Goal: Task Accomplishment & Management: Use online tool/utility

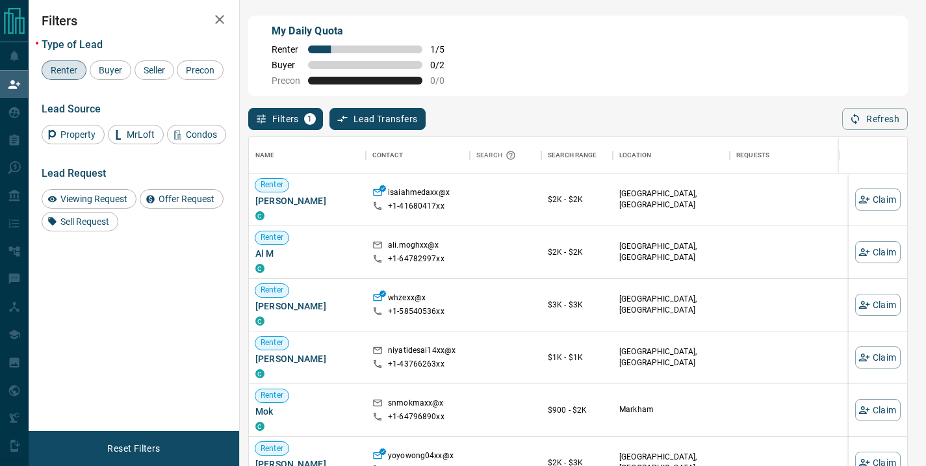
scroll to position [342, 648]
click at [866, 120] on button "Refresh" at bounding box center [875, 119] width 66 height 22
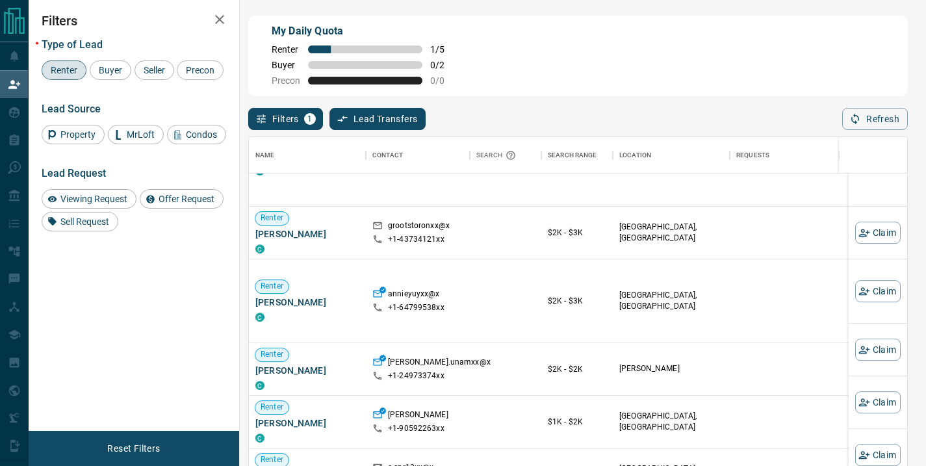
scroll to position [794, 0]
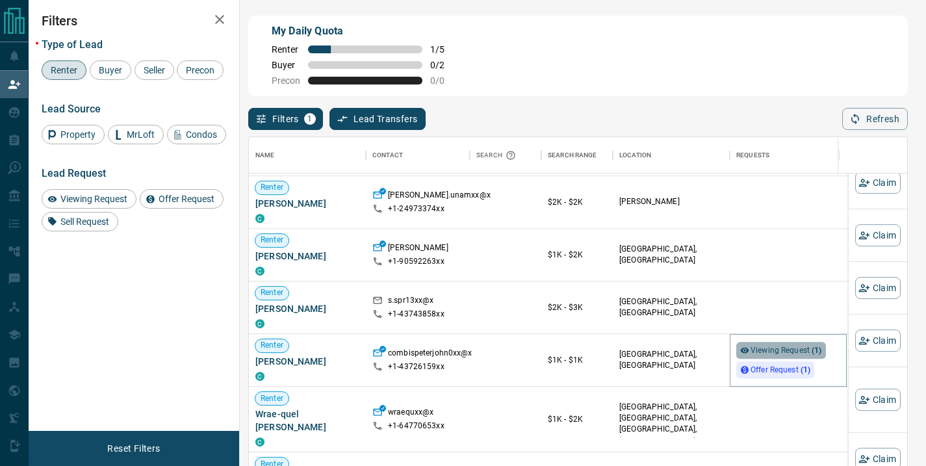
click at [791, 346] on span "Viewing Request ( 1 )" at bounding box center [785, 350] width 71 height 9
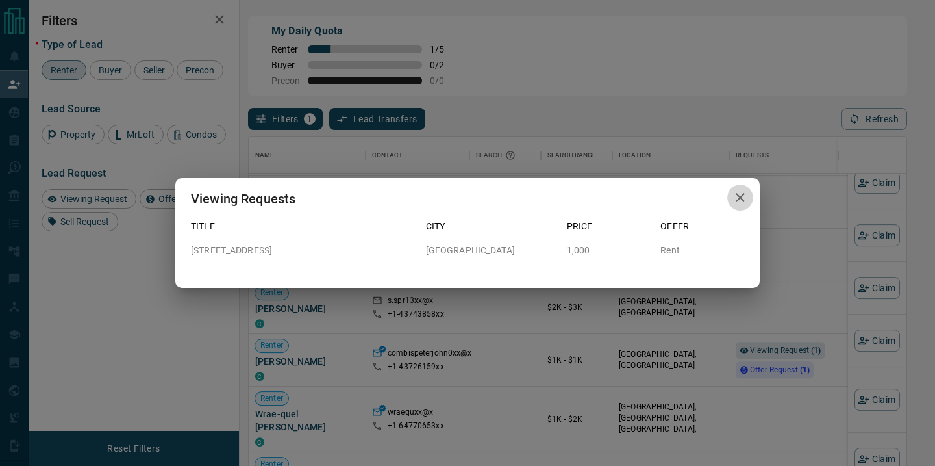
click at [743, 201] on icon "button" at bounding box center [740, 197] width 9 height 9
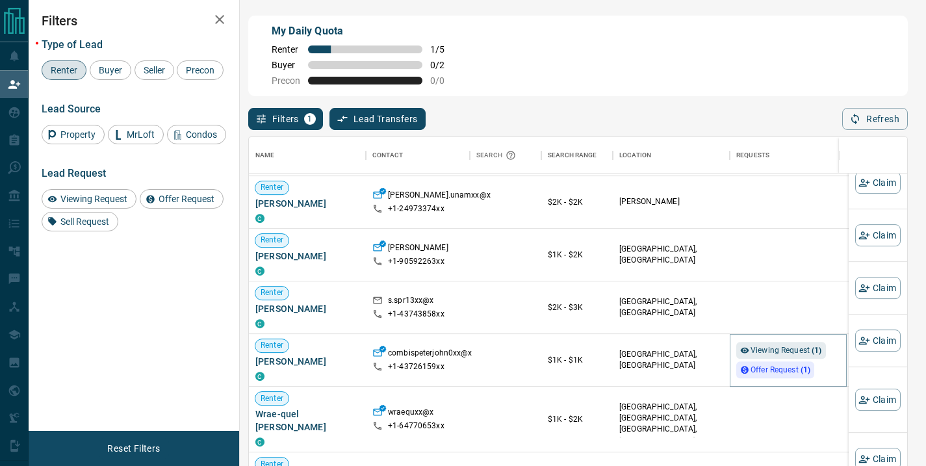
scroll to position [10, 10]
click at [768, 365] on span "Offer Request ( 1 )" at bounding box center [780, 369] width 60 height 9
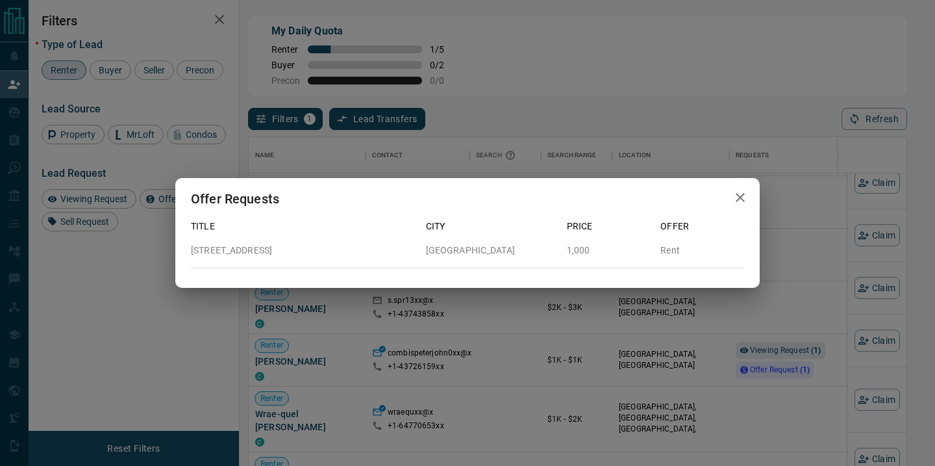
click at [740, 200] on icon "button" at bounding box center [741, 198] width 16 height 16
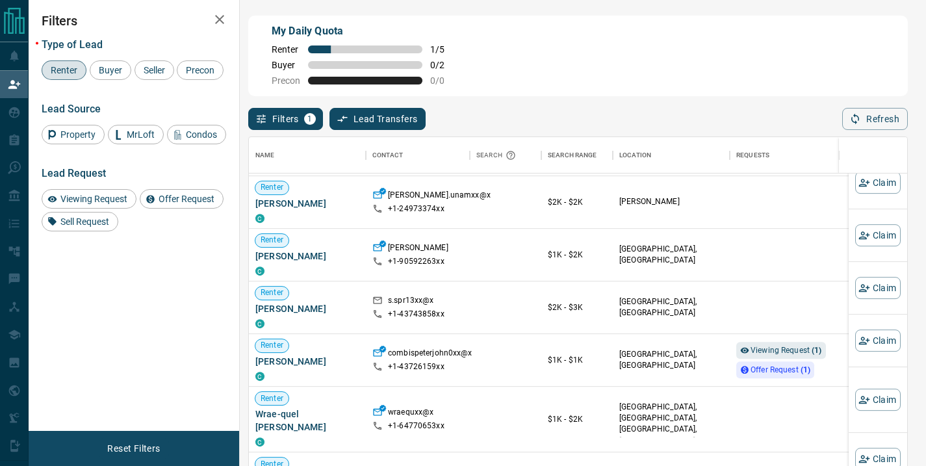
click at [46, 73] on span "Renter" at bounding box center [64, 70] width 36 height 10
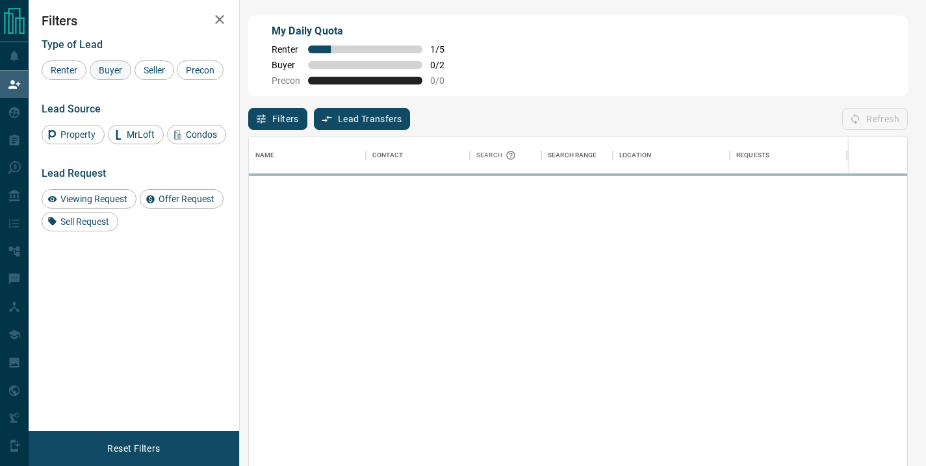
scroll to position [0, 0]
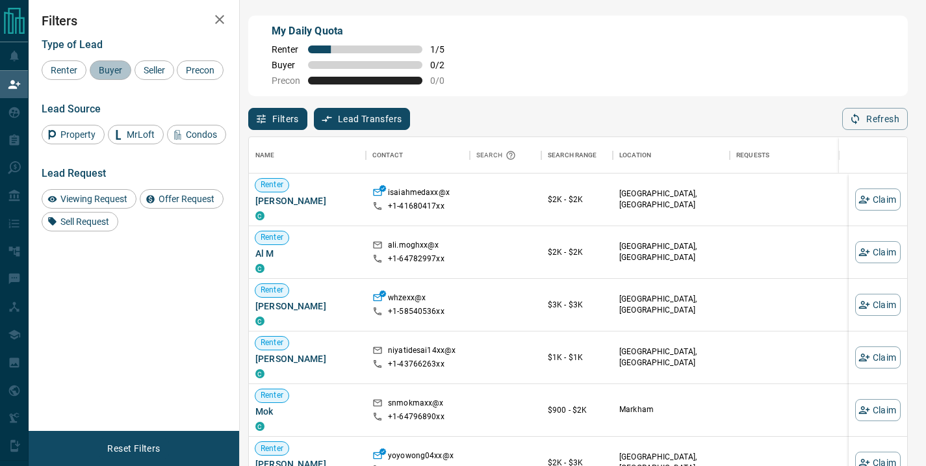
click at [112, 71] on span "Buyer" at bounding box center [110, 70] width 32 height 10
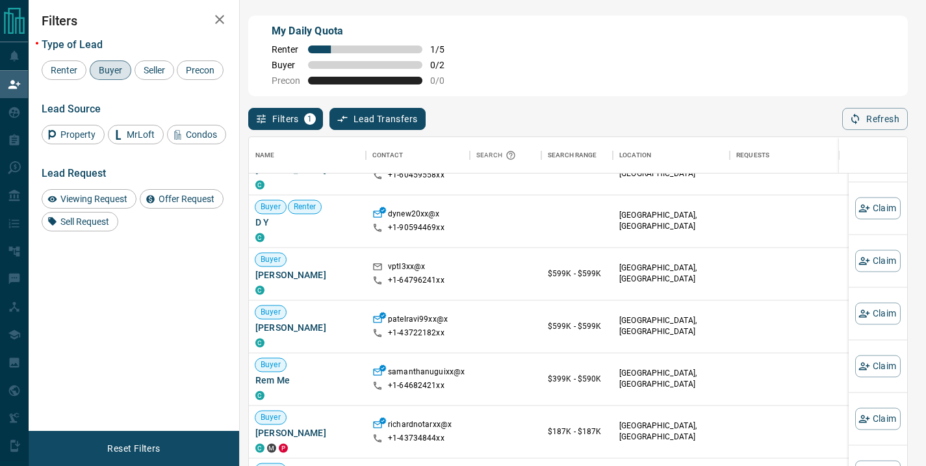
scroll to position [1823, 0]
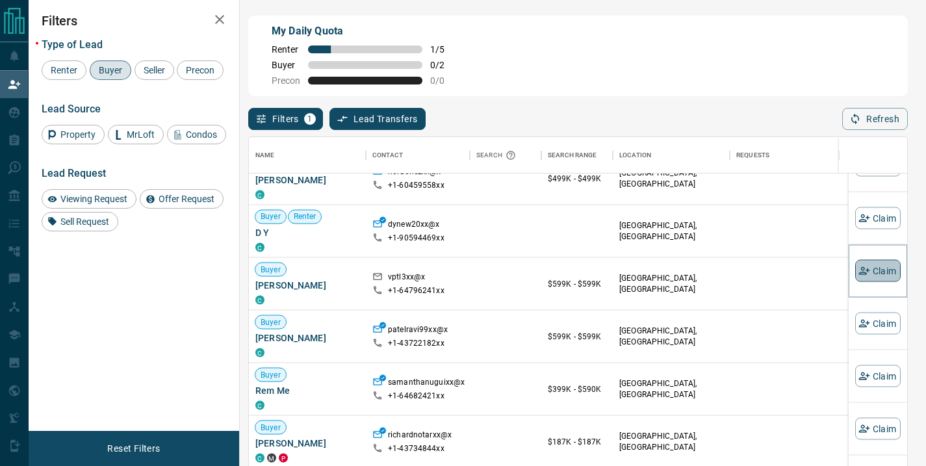
click at [861, 269] on button "Claim" at bounding box center [877, 271] width 45 height 22
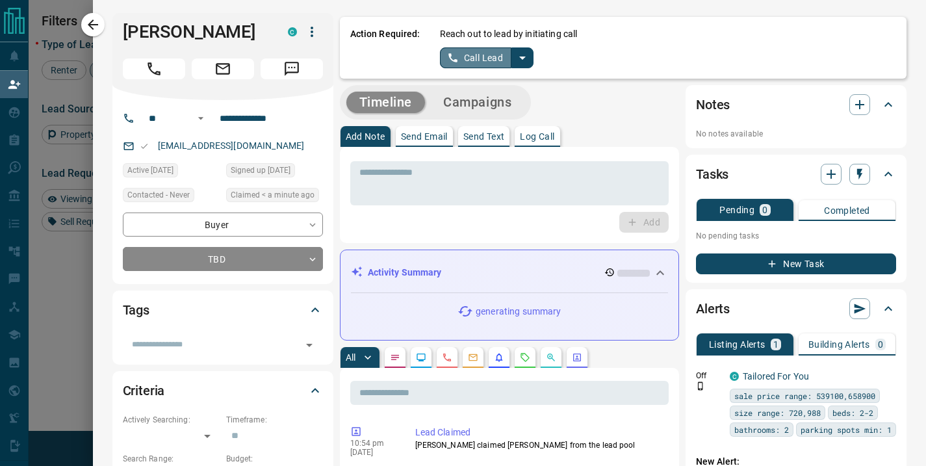
click at [473, 58] on button "Call Lead" at bounding box center [476, 57] width 72 height 21
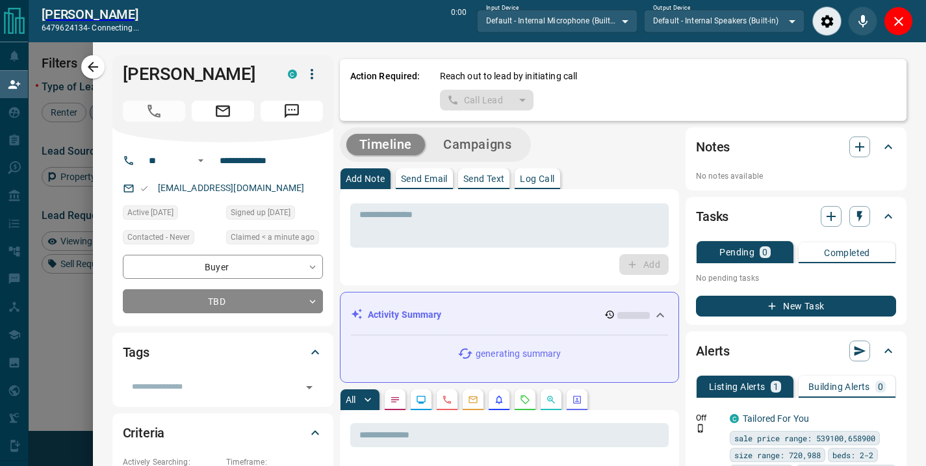
scroll to position [309, 648]
click at [900, 23] on icon "Close" at bounding box center [898, 21] width 9 height 9
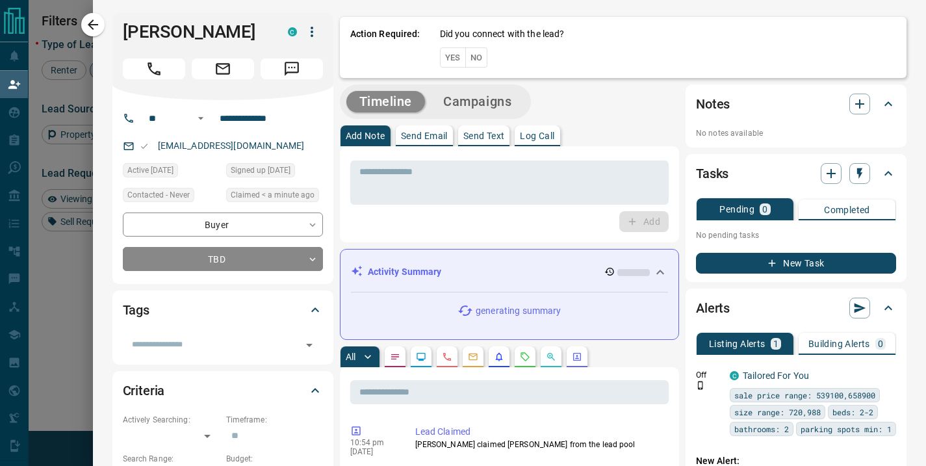
scroll to position [342, 648]
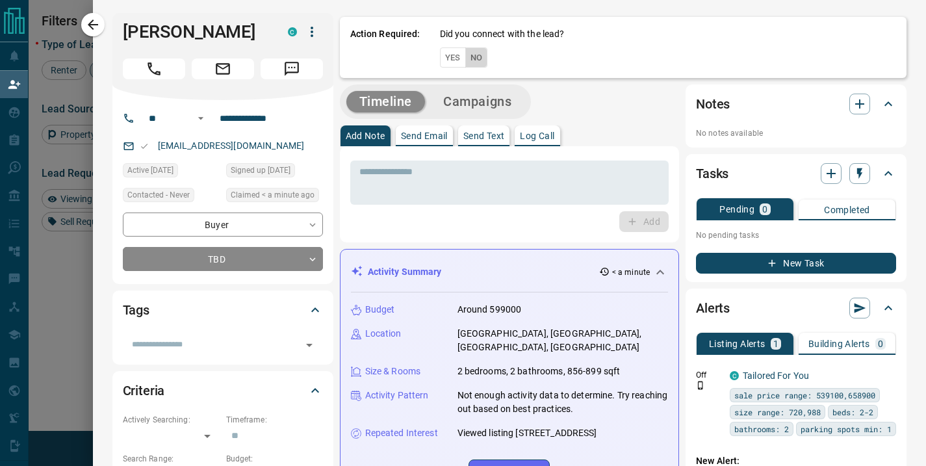
click at [465, 59] on button "No" at bounding box center [476, 57] width 23 height 20
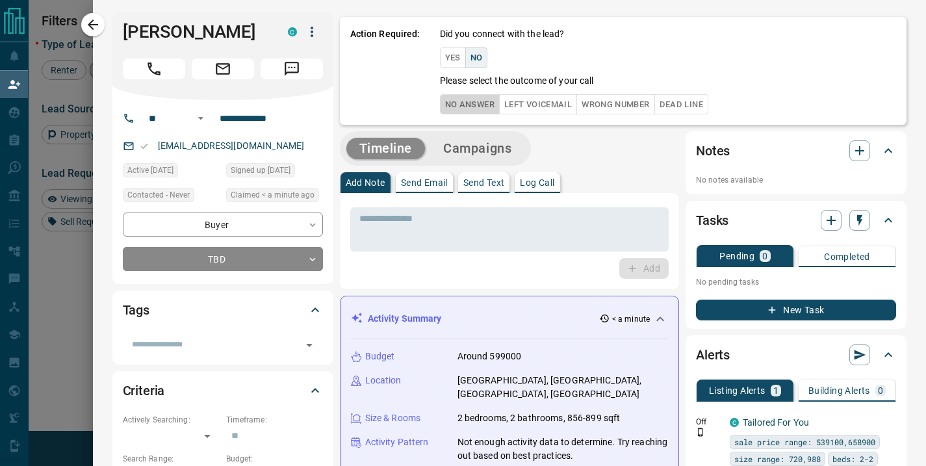
click at [460, 105] on button "No Answer" at bounding box center [470, 104] width 60 height 20
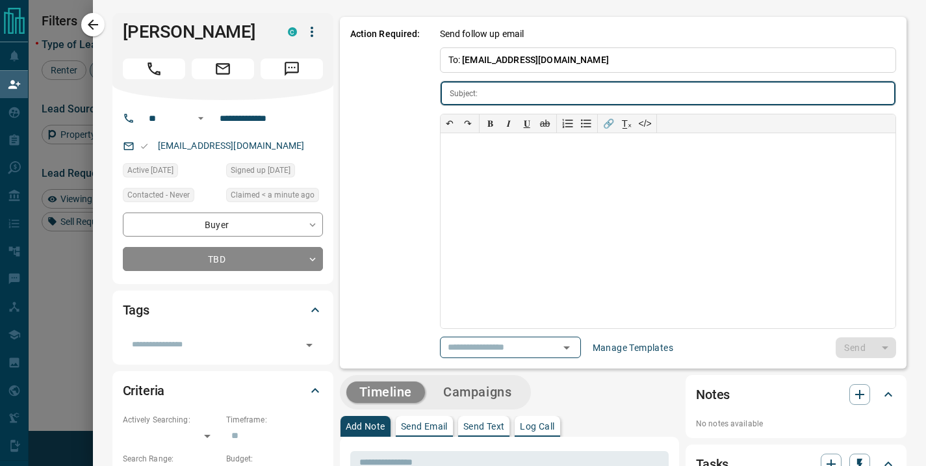
type input "**********"
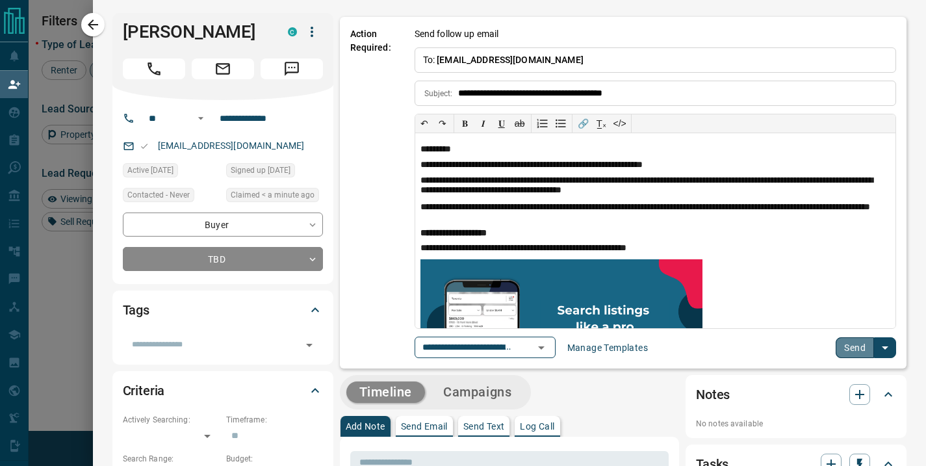
click at [840, 348] on button "Send" at bounding box center [854, 347] width 38 height 21
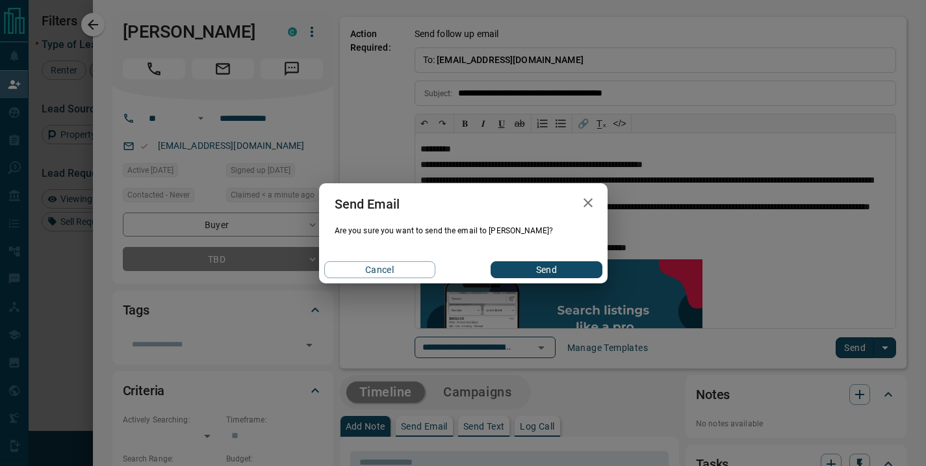
click at [544, 272] on button "Send" at bounding box center [545, 269] width 111 height 17
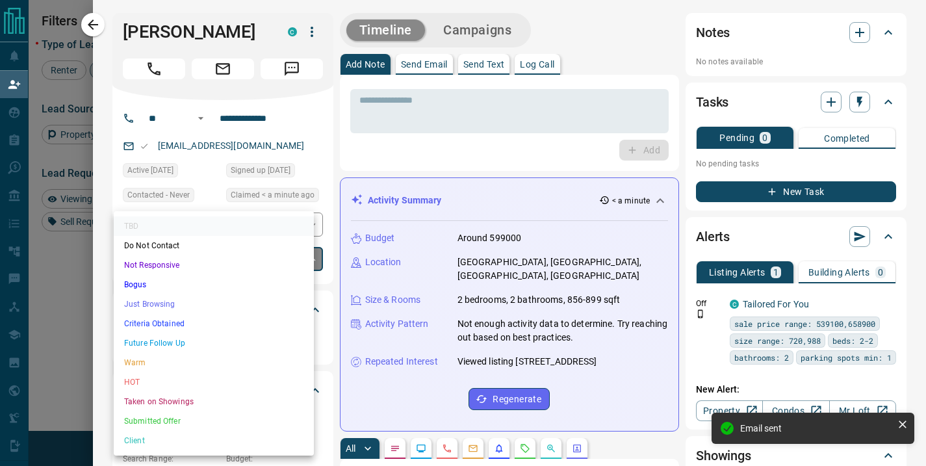
click at [275, 250] on body "Lead Transfers Claim Leads My Leads Tasks Opportunities Deals Campaigns Automat…" at bounding box center [463, 199] width 926 height 399
click at [185, 340] on li "Future Follow Up" at bounding box center [214, 342] width 200 height 19
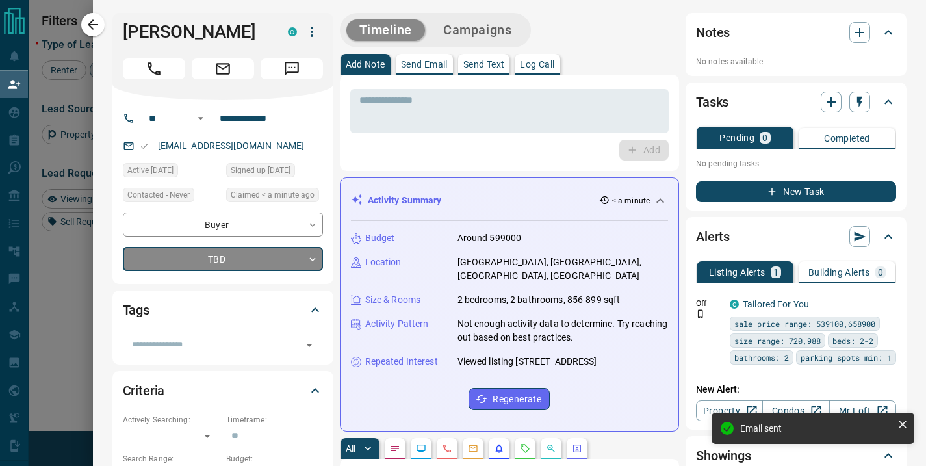
type input "*"
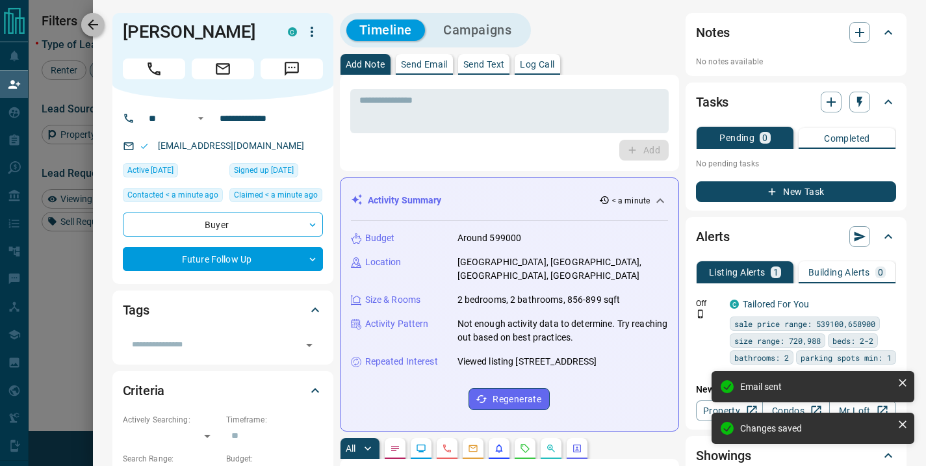
click at [92, 27] on icon "button" at bounding box center [93, 24] width 10 height 10
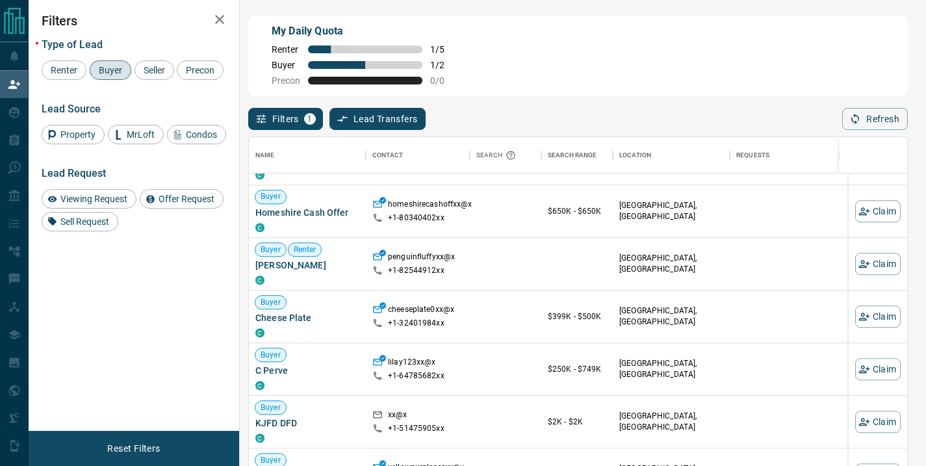
scroll to position [946, 0]
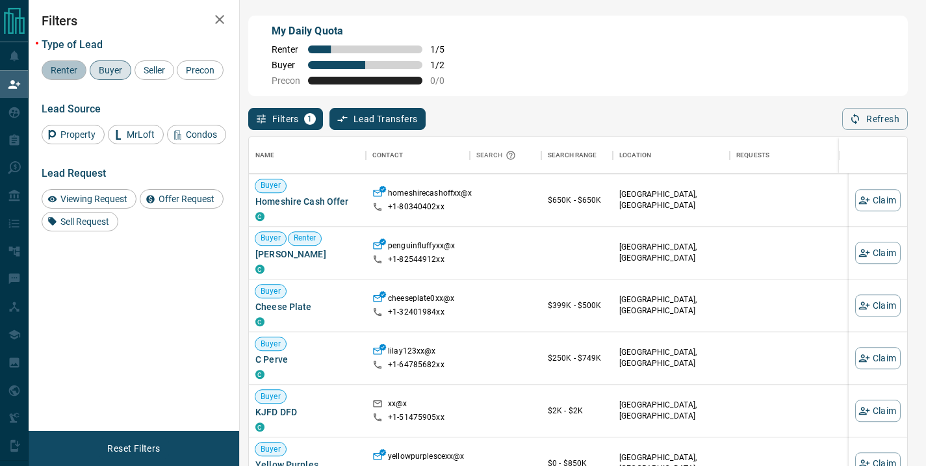
click at [63, 73] on span "Renter" at bounding box center [64, 70] width 36 height 10
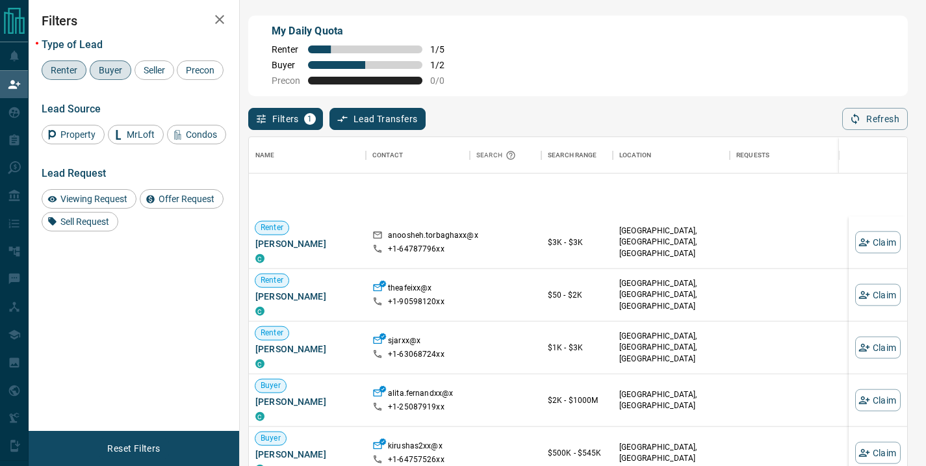
scroll to position [2653, 0]
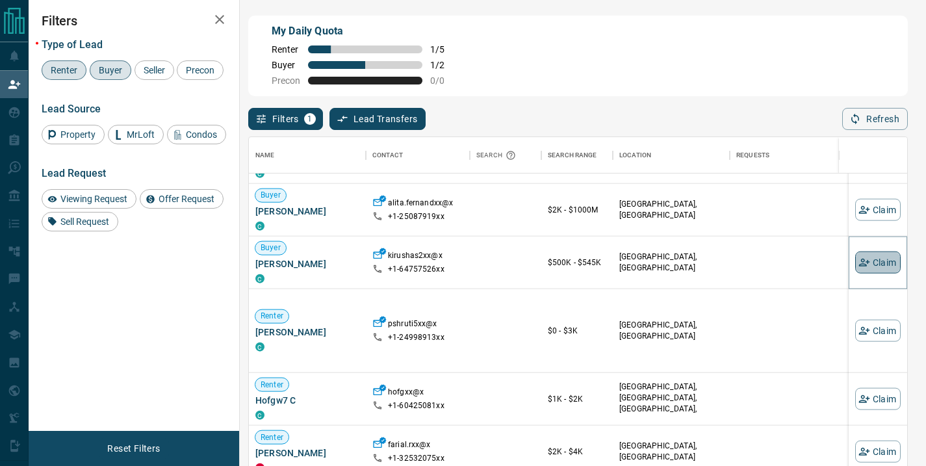
click at [868, 266] on button "Claim" at bounding box center [877, 262] width 45 height 22
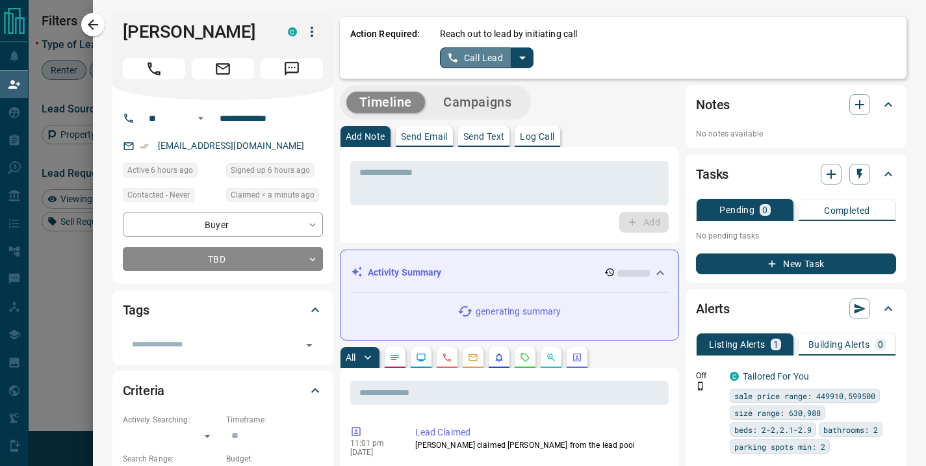
click at [470, 64] on button "Call Lead" at bounding box center [476, 57] width 72 height 21
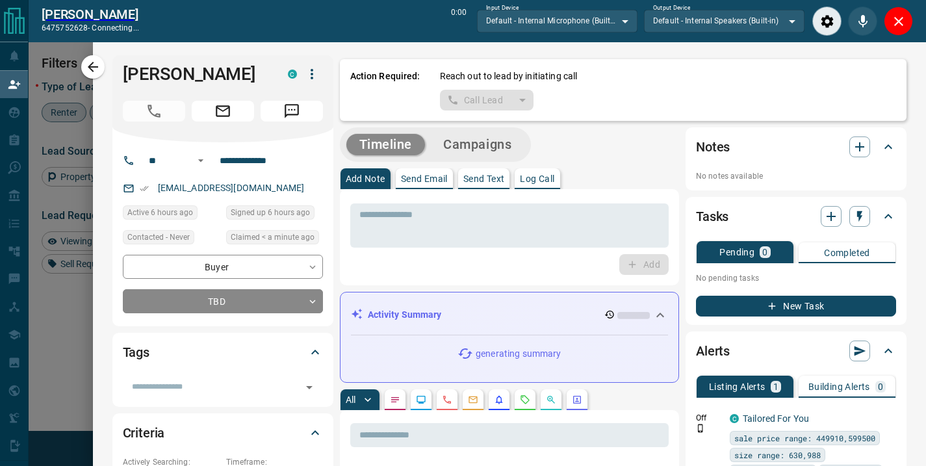
scroll to position [309, 648]
click at [900, 27] on icon "Close" at bounding box center [899, 22] width 16 height 16
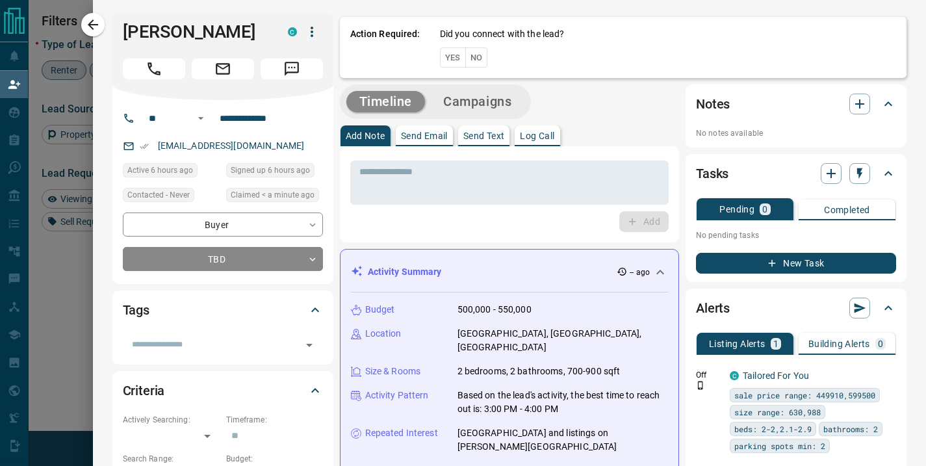
scroll to position [342, 648]
click at [468, 60] on button "No" at bounding box center [476, 57] width 23 height 20
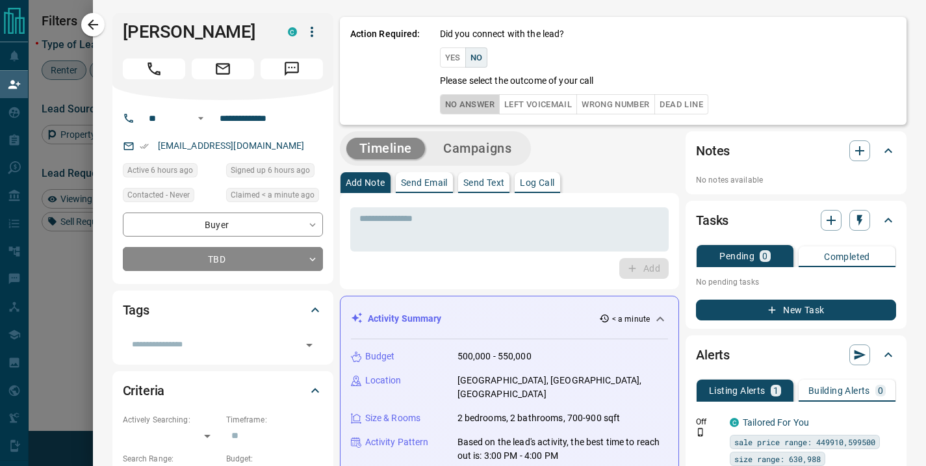
click at [458, 109] on button "No Answer" at bounding box center [470, 104] width 60 height 20
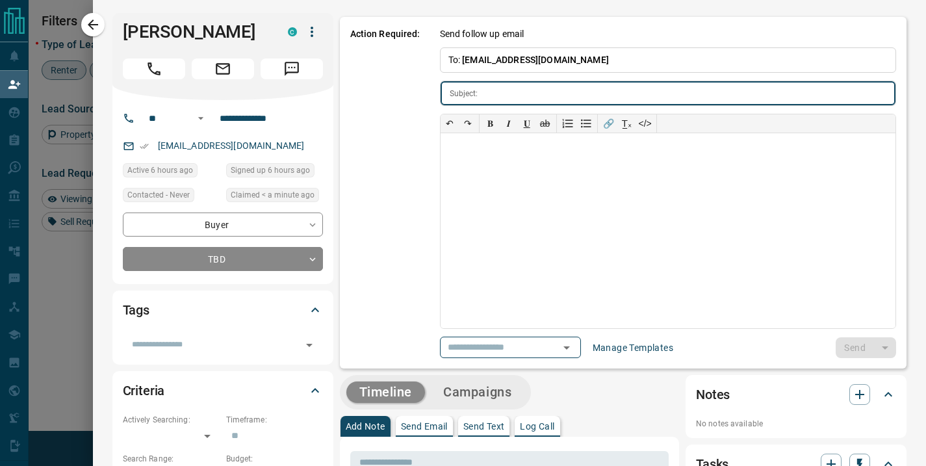
type input "**********"
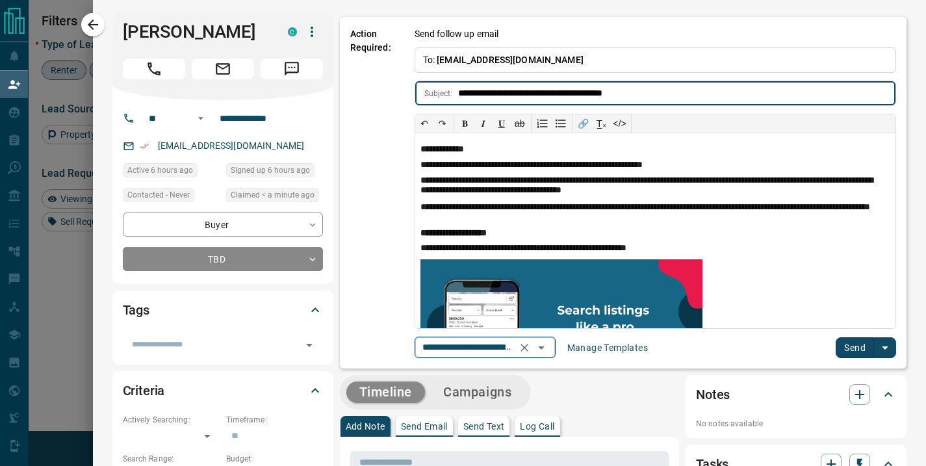
click at [533, 348] on icon "Open" at bounding box center [541, 348] width 16 height 16
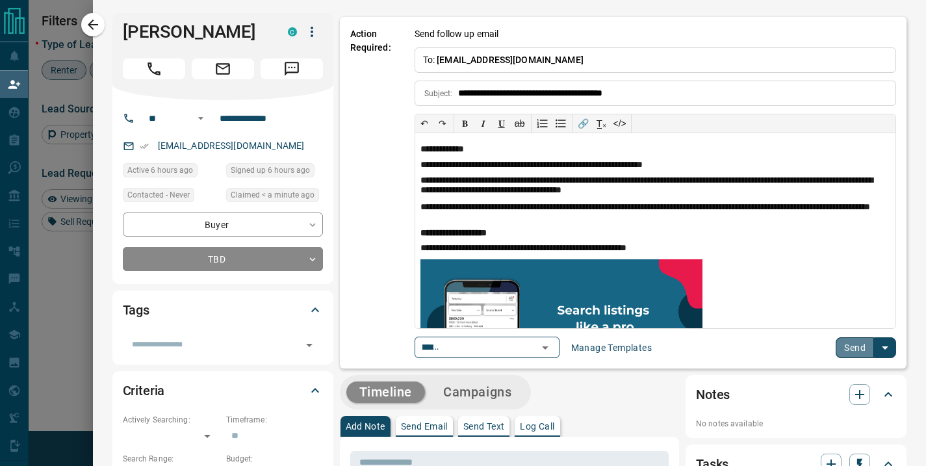
scroll to position [0, 0]
click at [852, 352] on button "Send" at bounding box center [854, 347] width 38 height 21
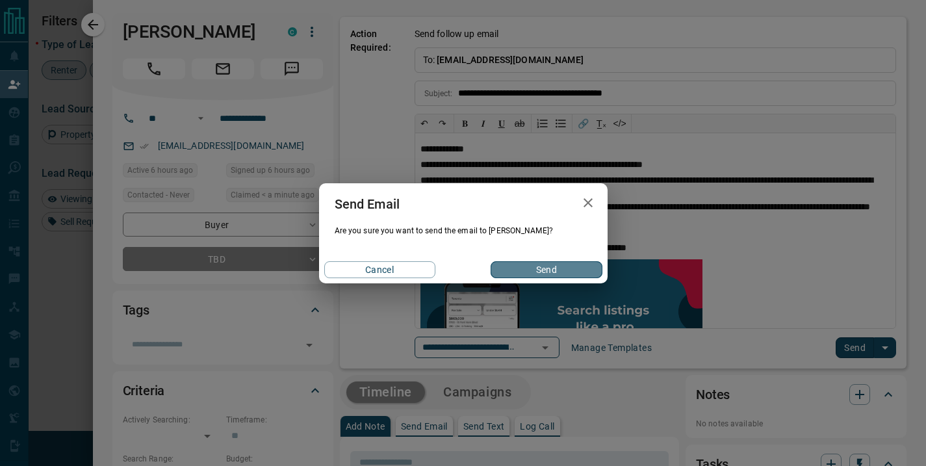
click at [550, 268] on button "Send" at bounding box center [545, 269] width 111 height 17
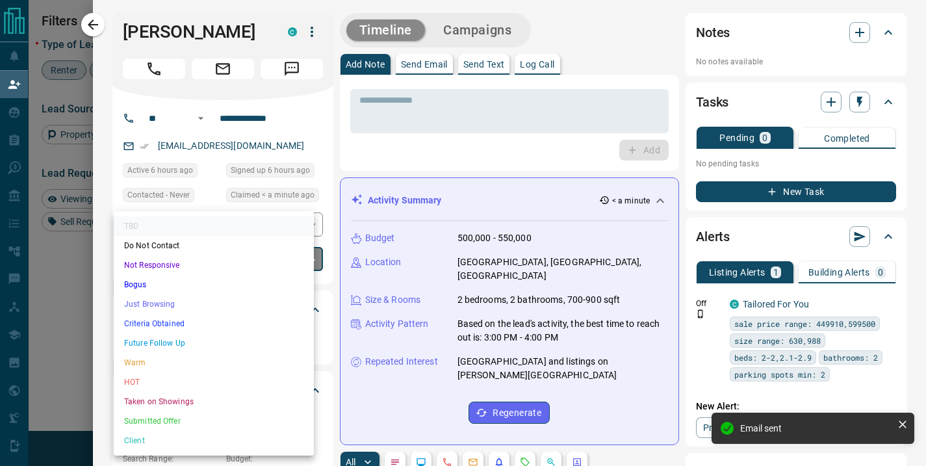
click at [291, 281] on body "Lead Transfers Claim Leads My Leads Tasks Opportunities Deals Campaigns Automat…" at bounding box center [463, 199] width 926 height 399
click at [218, 347] on li "Future Follow Up" at bounding box center [214, 342] width 200 height 19
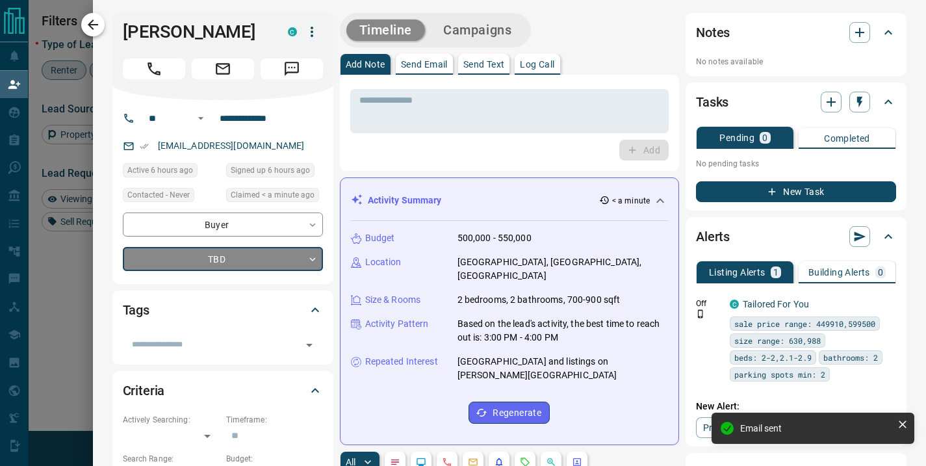
type input "*"
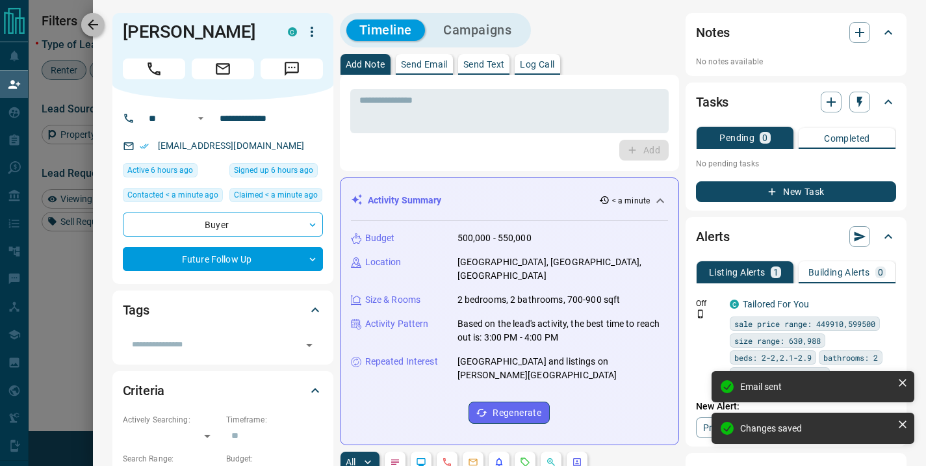
click at [89, 31] on icon "button" at bounding box center [93, 25] width 16 height 16
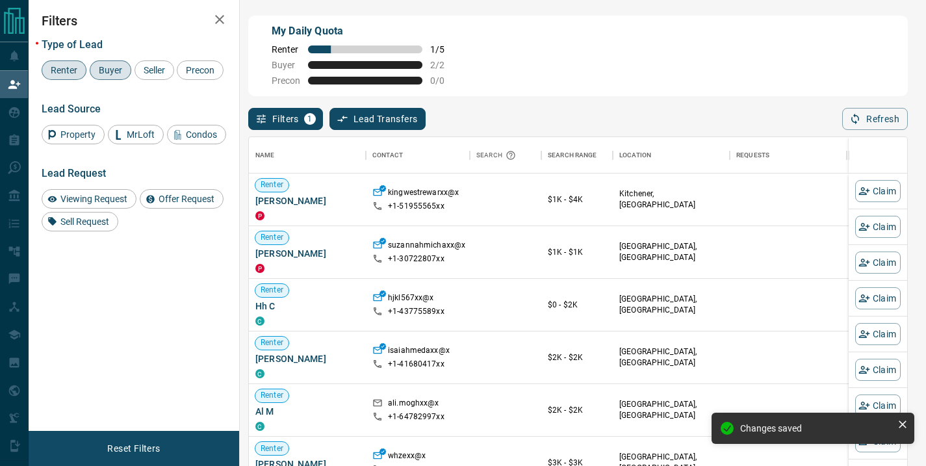
scroll to position [342, 648]
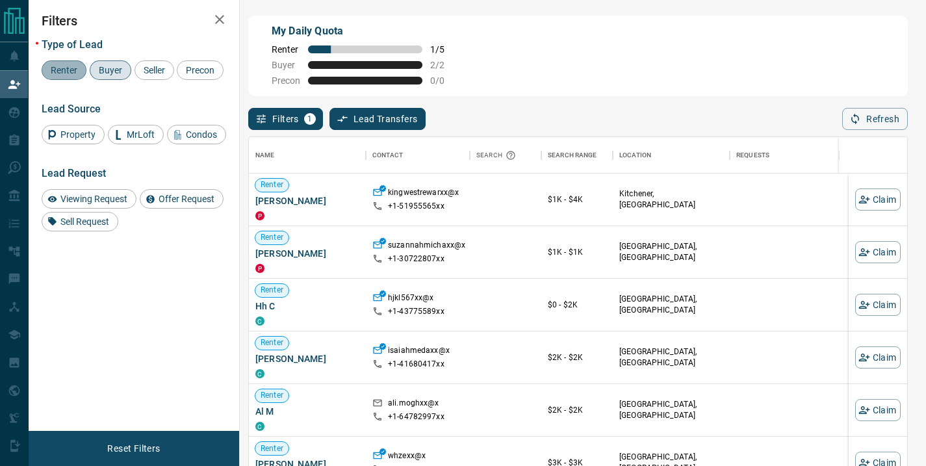
click at [64, 75] on div "Renter" at bounding box center [64, 69] width 45 height 19
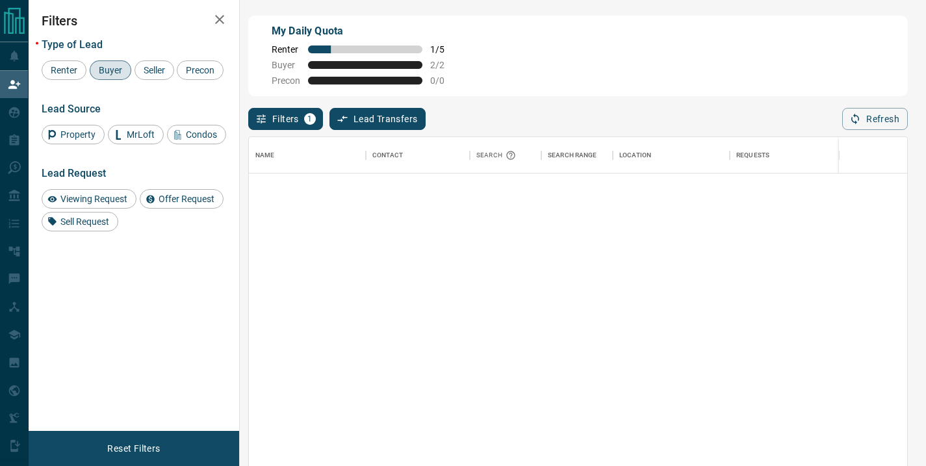
scroll to position [0, 0]
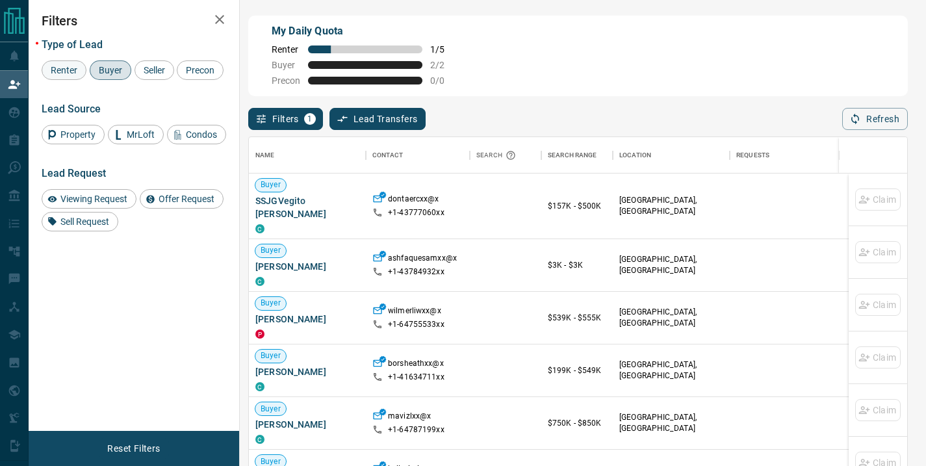
click at [60, 72] on span "Renter" at bounding box center [64, 70] width 36 height 10
click at [106, 69] on span "Buyer" at bounding box center [110, 70] width 32 height 10
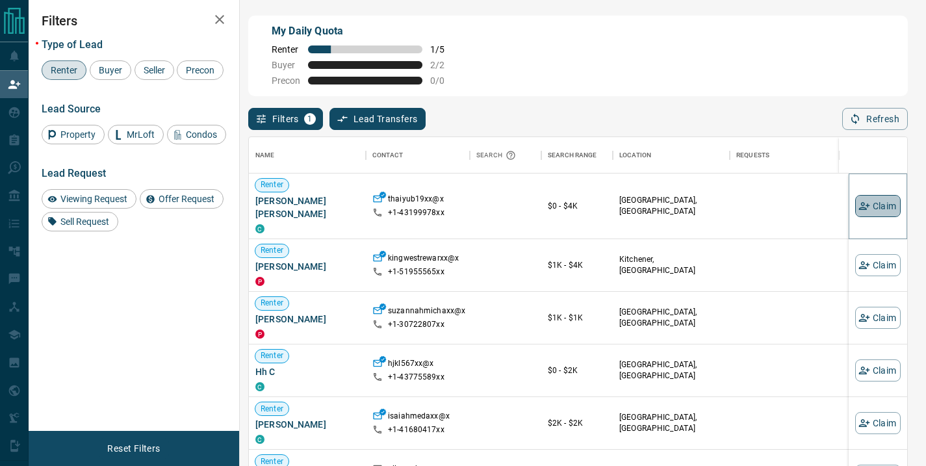
click at [865, 209] on button "Claim" at bounding box center [877, 206] width 45 height 22
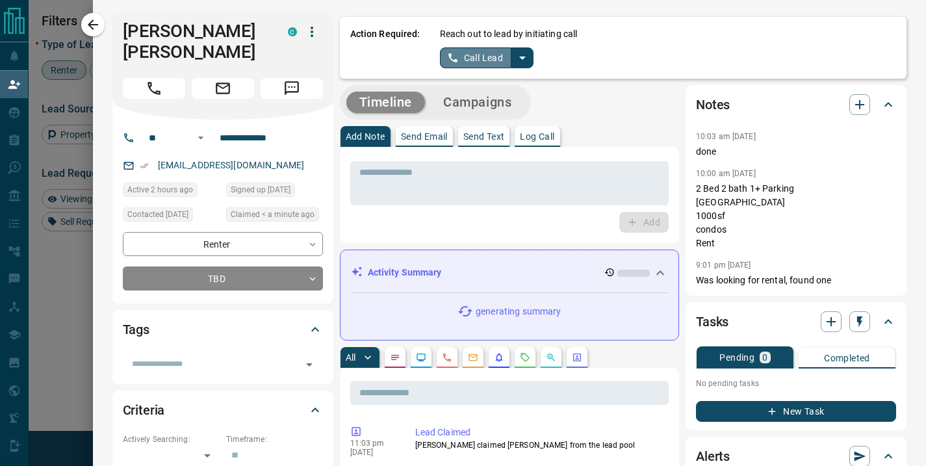
click at [471, 58] on button "Call Lead" at bounding box center [476, 57] width 72 height 21
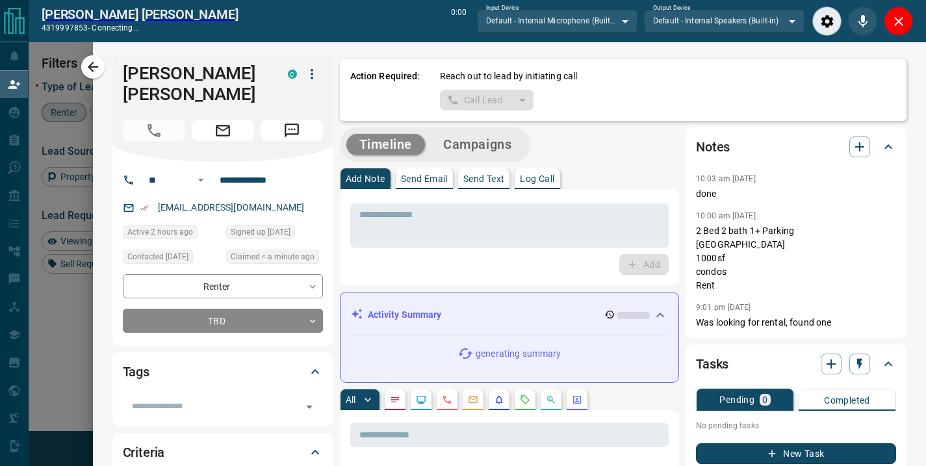
scroll to position [309, 648]
click at [892, 24] on icon "Close" at bounding box center [899, 22] width 16 height 16
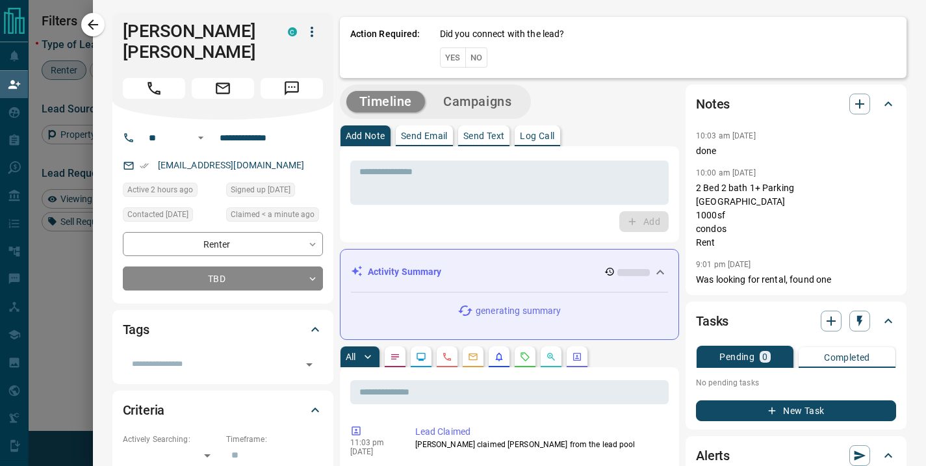
scroll to position [342, 648]
click at [466, 59] on button "No" at bounding box center [476, 57] width 23 height 20
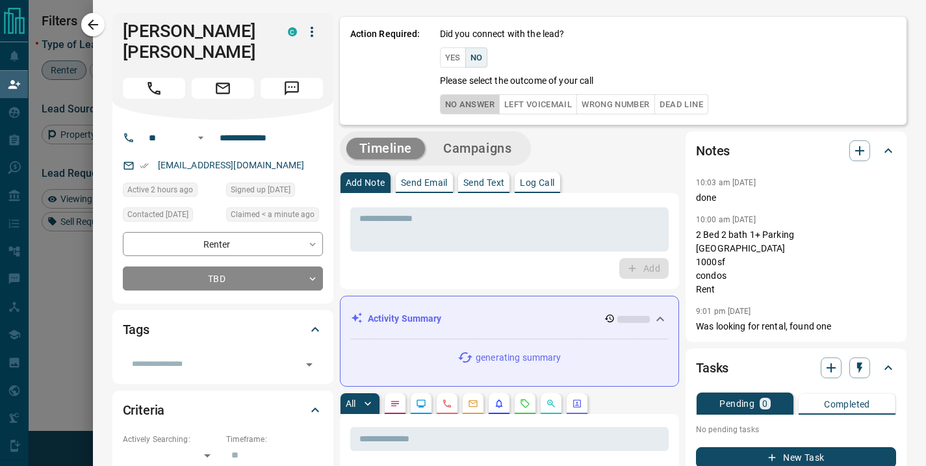
click at [458, 103] on button "No Answer" at bounding box center [470, 104] width 60 height 20
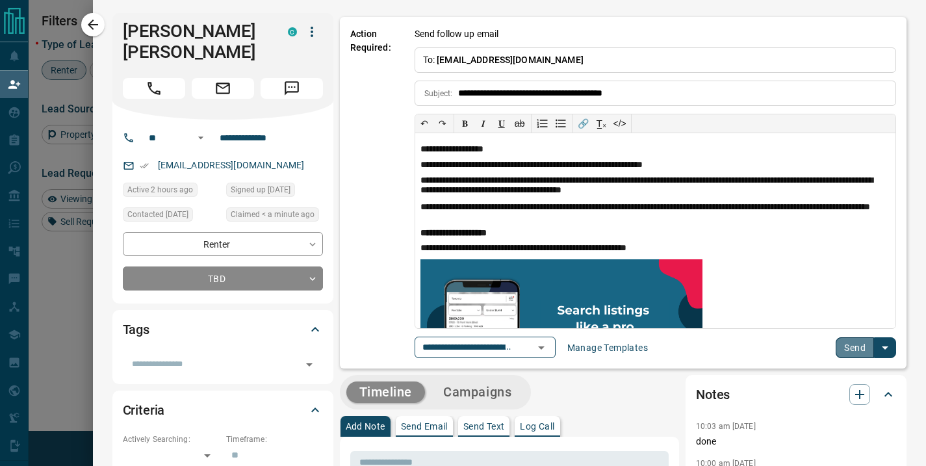
click at [856, 350] on button "Send" at bounding box center [854, 347] width 38 height 21
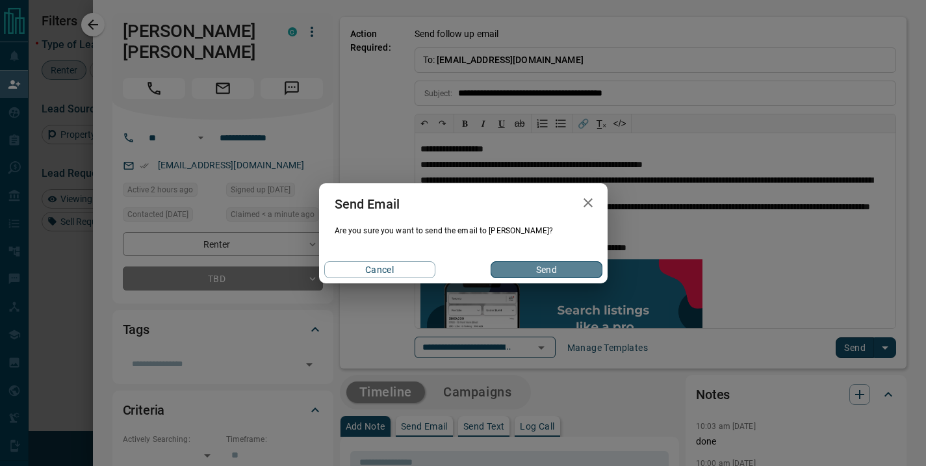
click at [522, 271] on button "Send" at bounding box center [545, 269] width 111 height 17
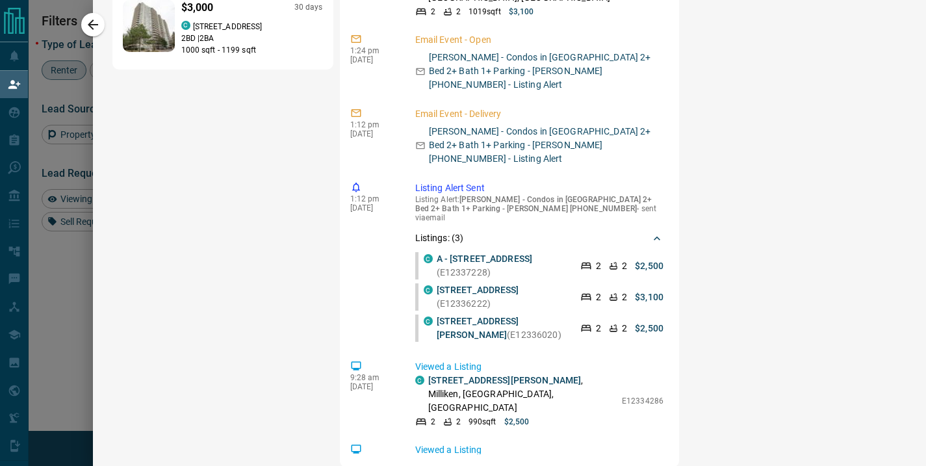
scroll to position [0, 0]
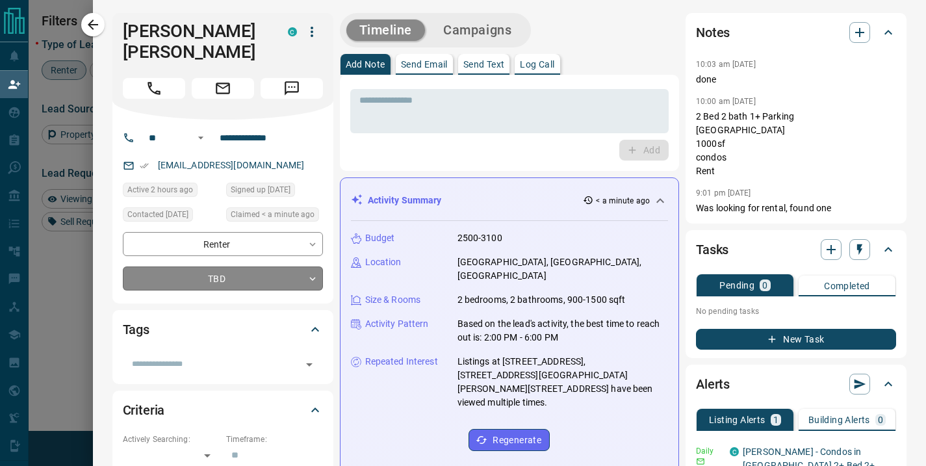
click at [285, 282] on body "Lead Transfers Claim Leads My Leads Tasks Opportunities Deals Campaigns Automat…" at bounding box center [463, 199] width 926 height 399
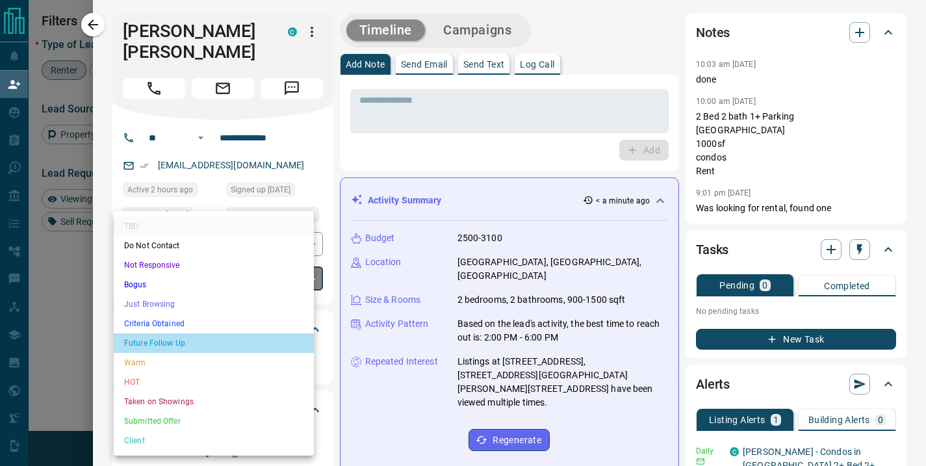
click at [201, 344] on li "Future Follow Up" at bounding box center [214, 342] width 200 height 19
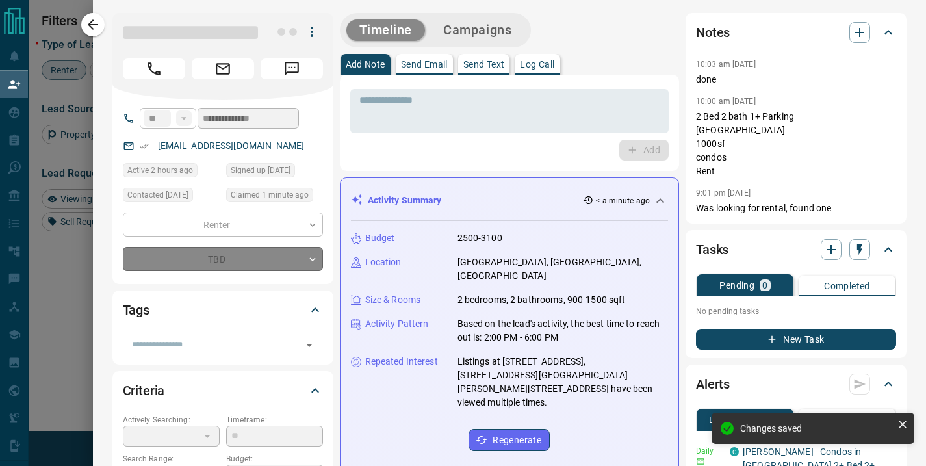
type input "*"
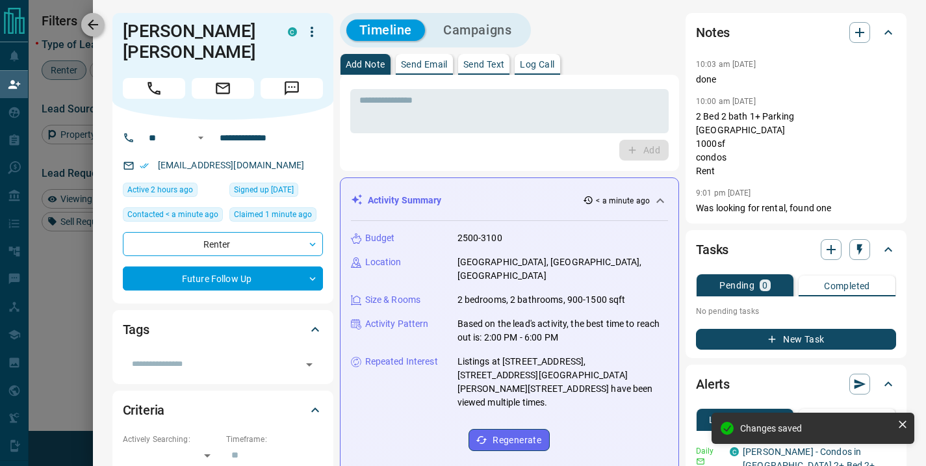
click at [89, 27] on icon "button" at bounding box center [93, 25] width 16 height 16
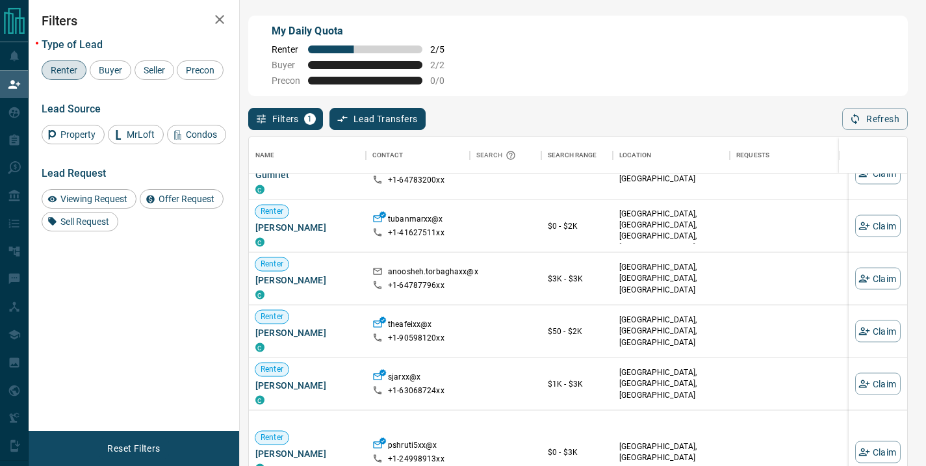
scroll to position [2094, 0]
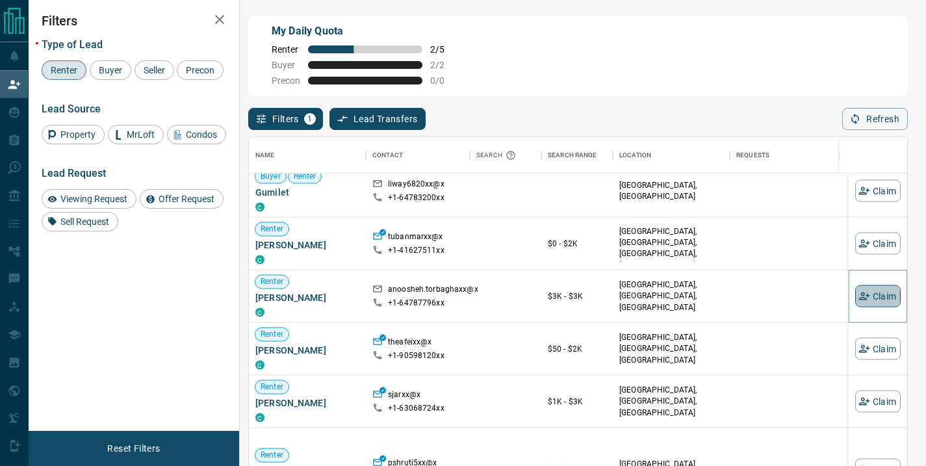
click at [875, 296] on button "Claim" at bounding box center [877, 296] width 45 height 22
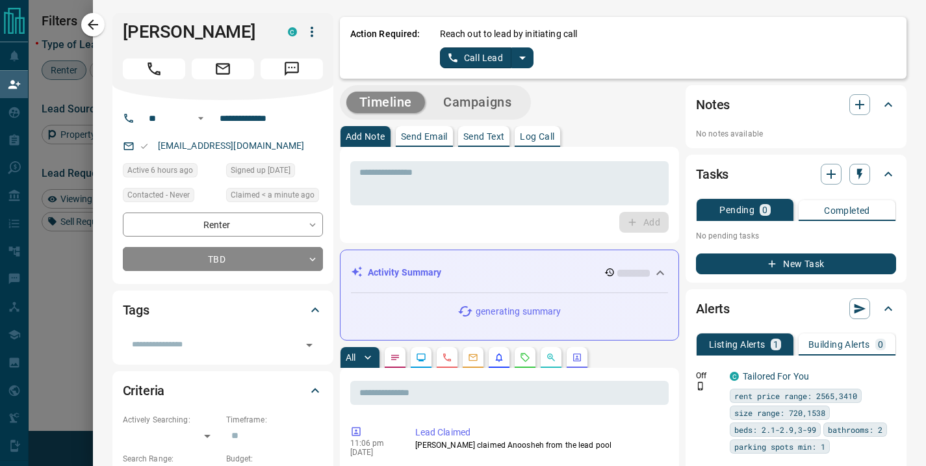
click at [485, 56] on button "Call Lead" at bounding box center [476, 57] width 72 height 21
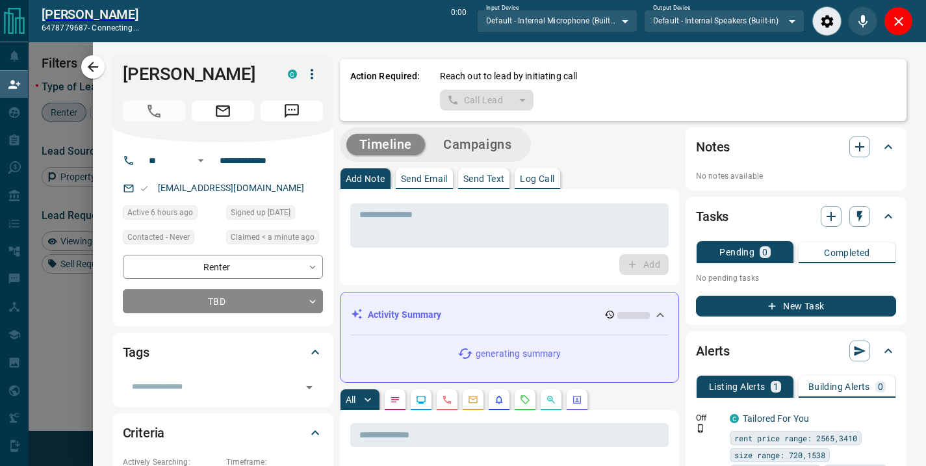
scroll to position [309, 648]
click at [902, 24] on icon "Close" at bounding box center [899, 22] width 16 height 16
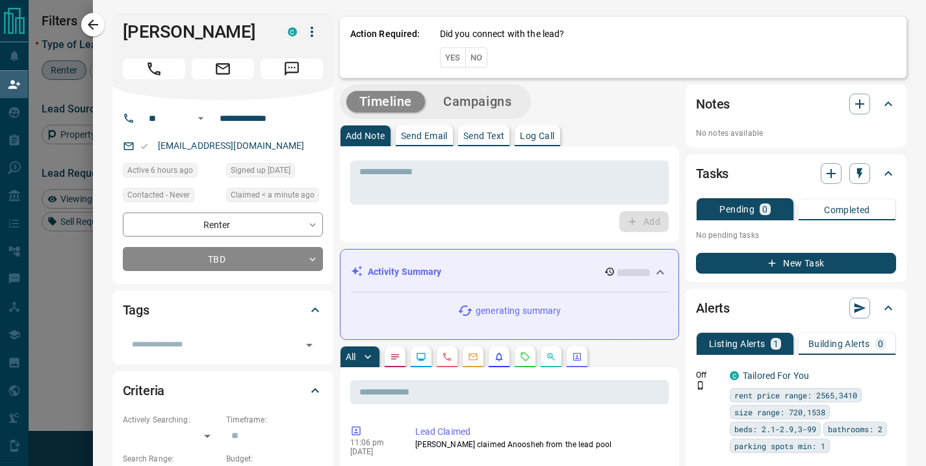
scroll to position [342, 648]
click at [469, 60] on button "No" at bounding box center [476, 57] width 23 height 20
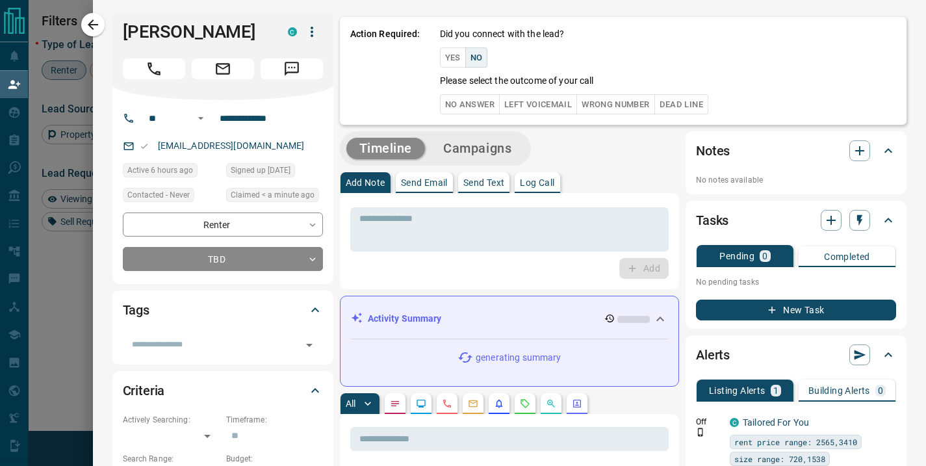
click at [458, 103] on button "No Answer" at bounding box center [470, 104] width 60 height 20
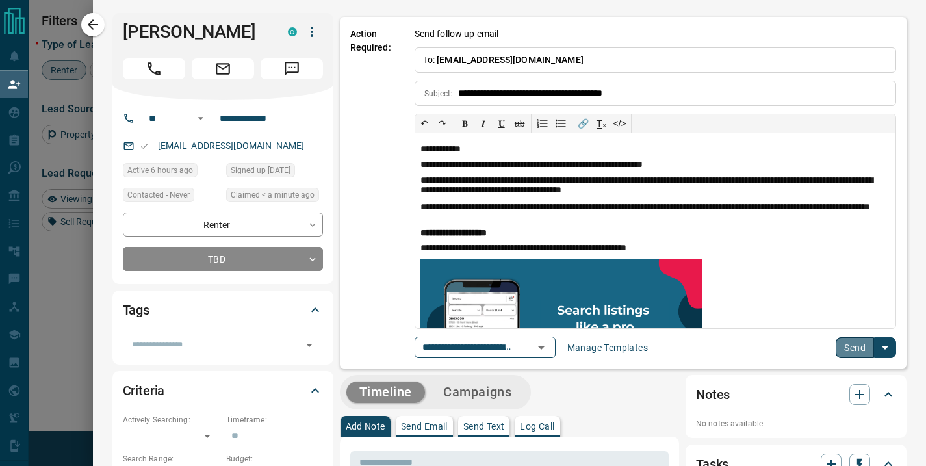
click at [843, 343] on button "Send" at bounding box center [854, 347] width 38 height 21
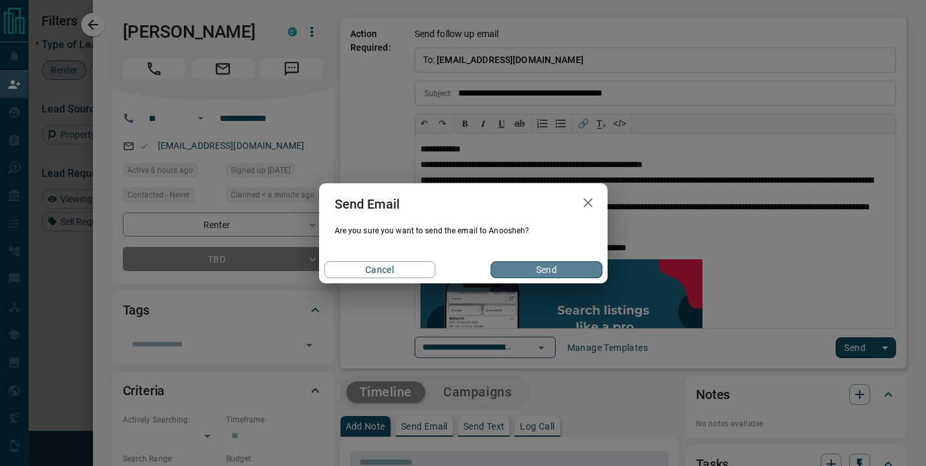
click at [537, 267] on button "Send" at bounding box center [545, 269] width 111 height 17
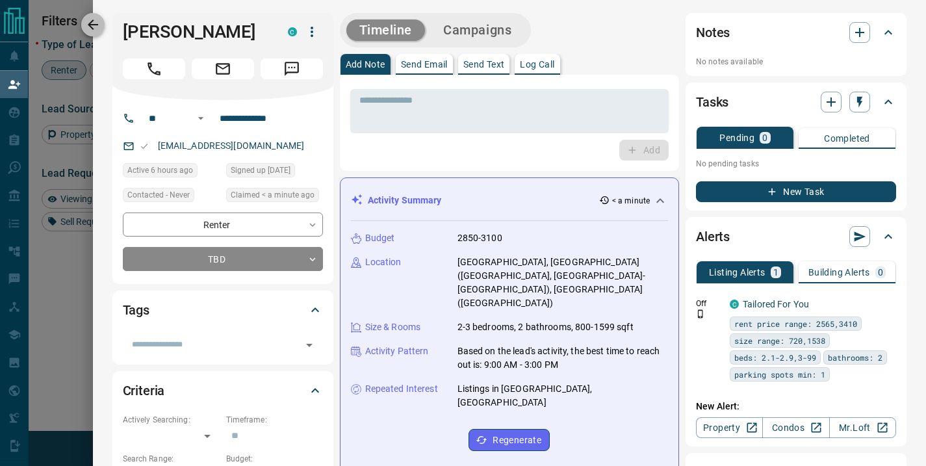
click at [84, 29] on button "button" at bounding box center [92, 24] width 23 height 23
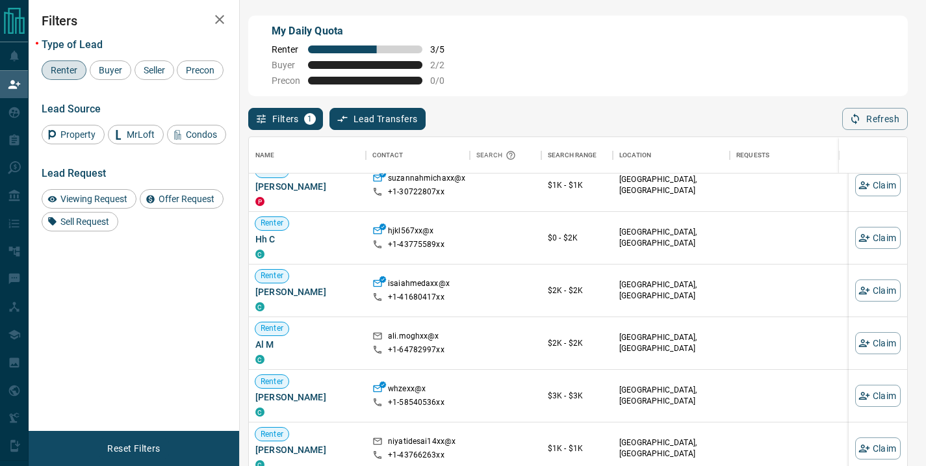
scroll to position [0, 0]
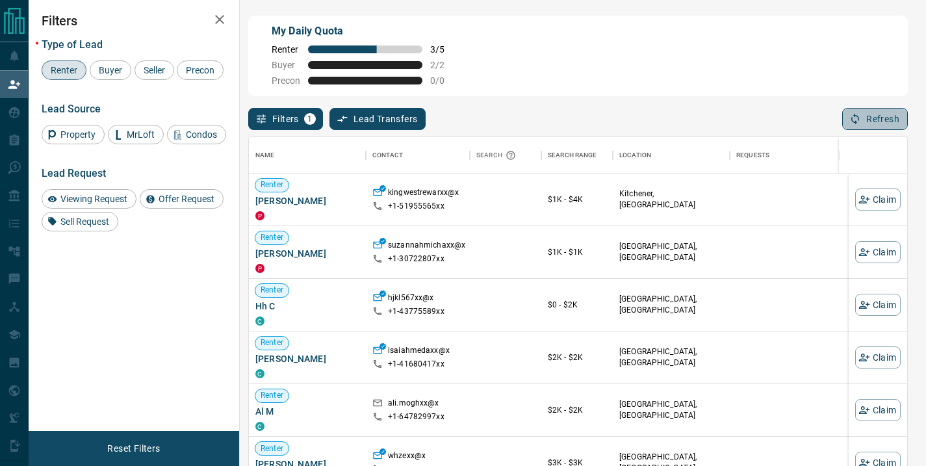
click at [870, 116] on button "Refresh" at bounding box center [875, 119] width 66 height 22
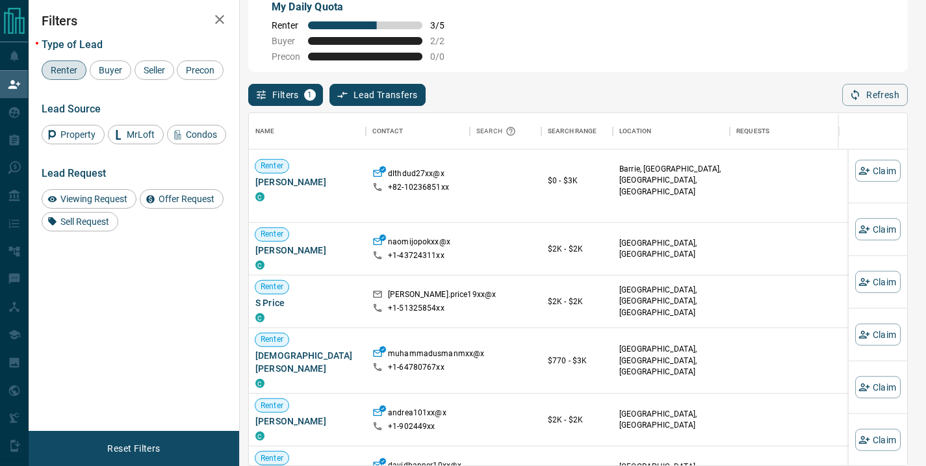
scroll to position [2966, 0]
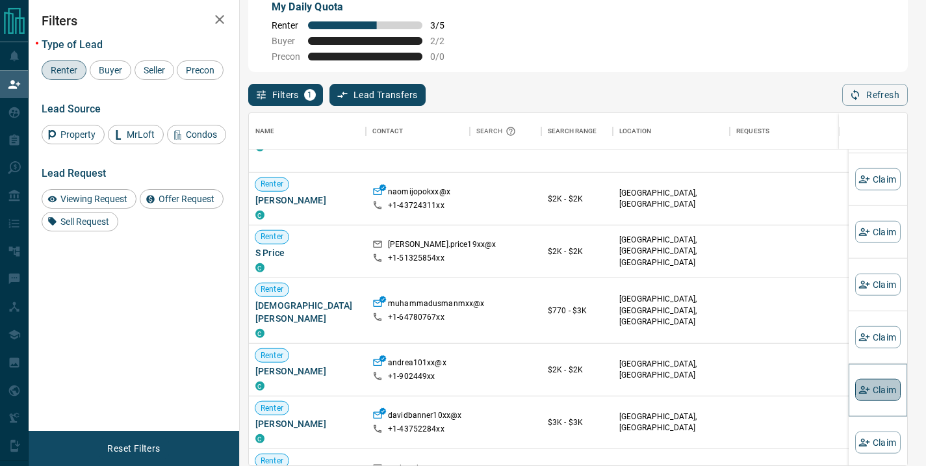
click at [872, 390] on button "Claim" at bounding box center [877, 390] width 45 height 22
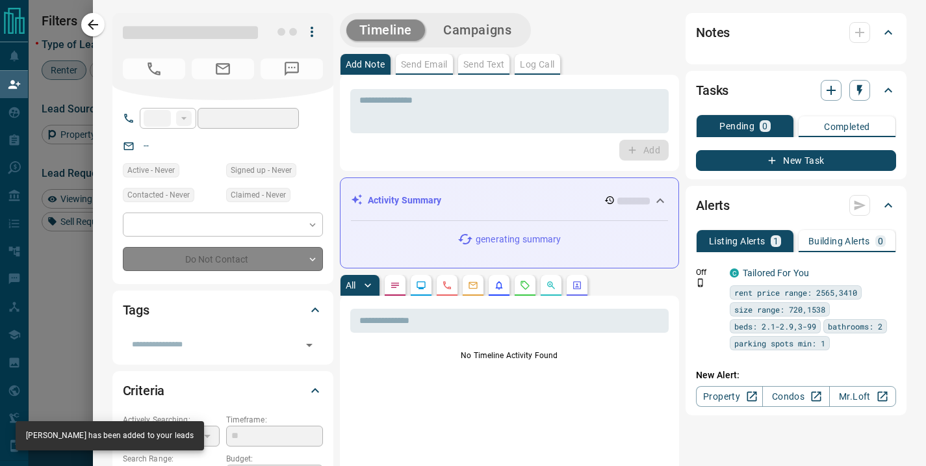
type input "**"
type input "**********"
type input "**"
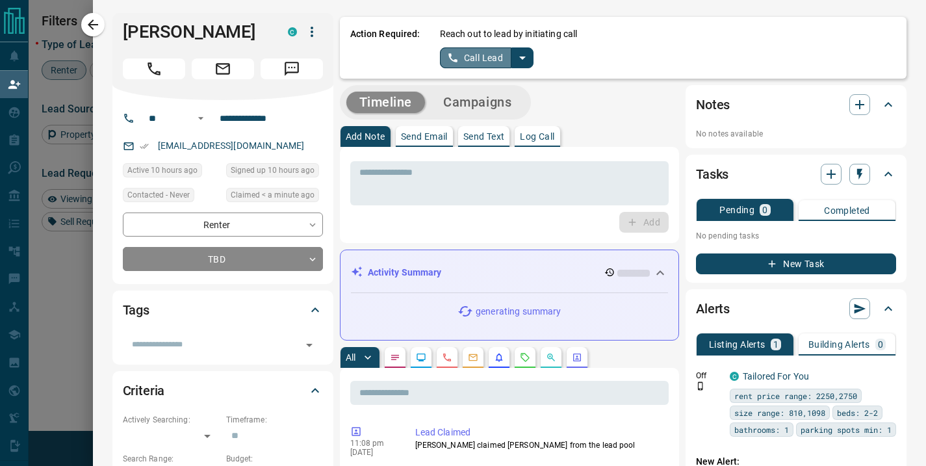
click at [479, 59] on button "Call Lead" at bounding box center [476, 57] width 72 height 21
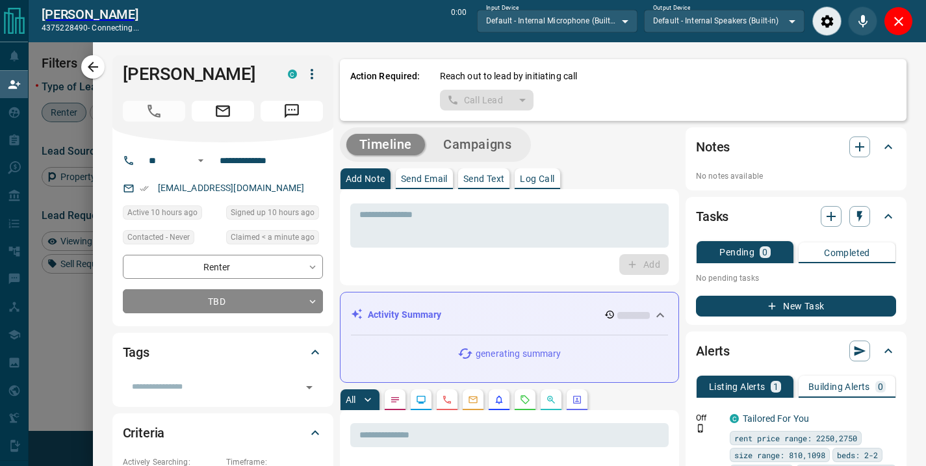
scroll to position [309, 648]
click at [899, 24] on icon "Close" at bounding box center [899, 22] width 16 height 16
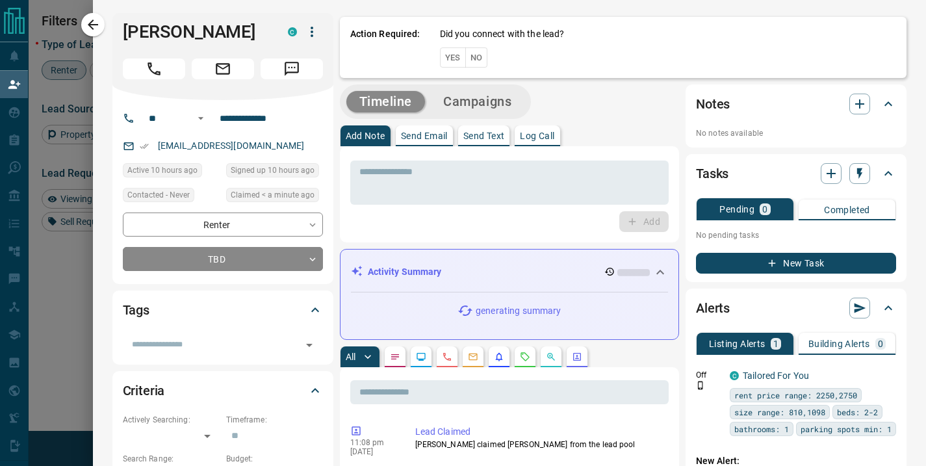
scroll to position [342, 648]
click at [467, 60] on button "No" at bounding box center [476, 57] width 23 height 20
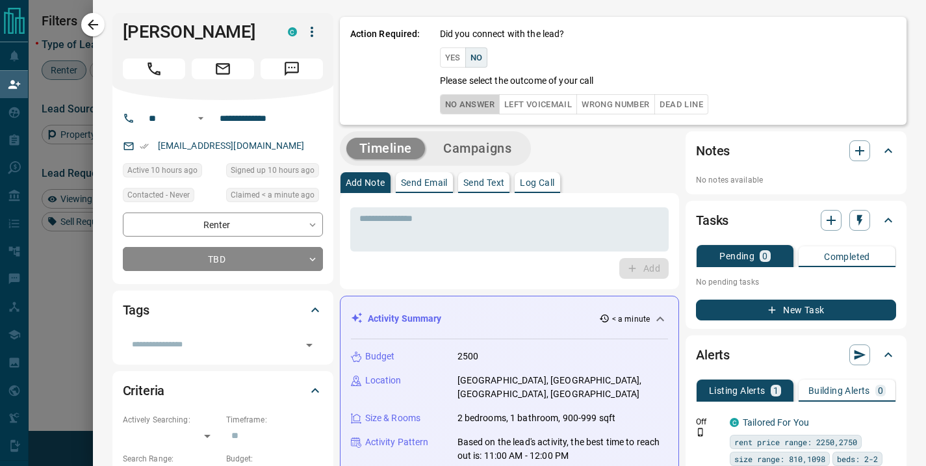
click at [460, 104] on button "No Answer" at bounding box center [470, 104] width 60 height 20
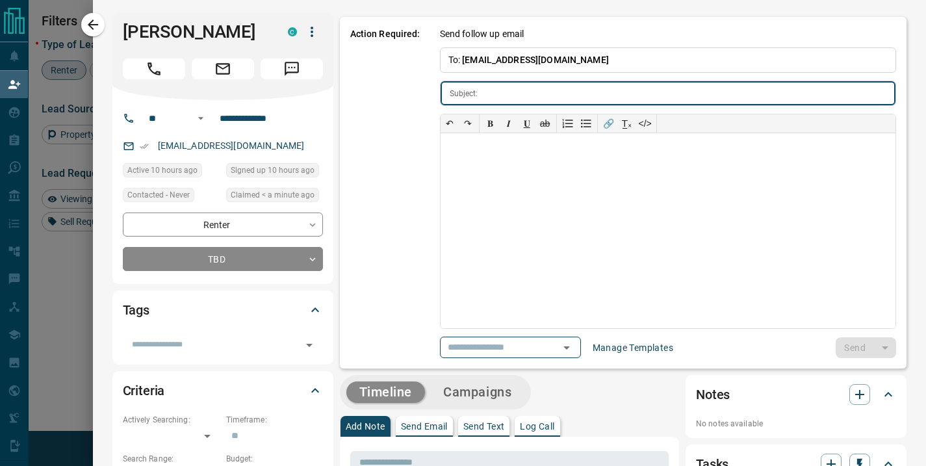
type input "**********"
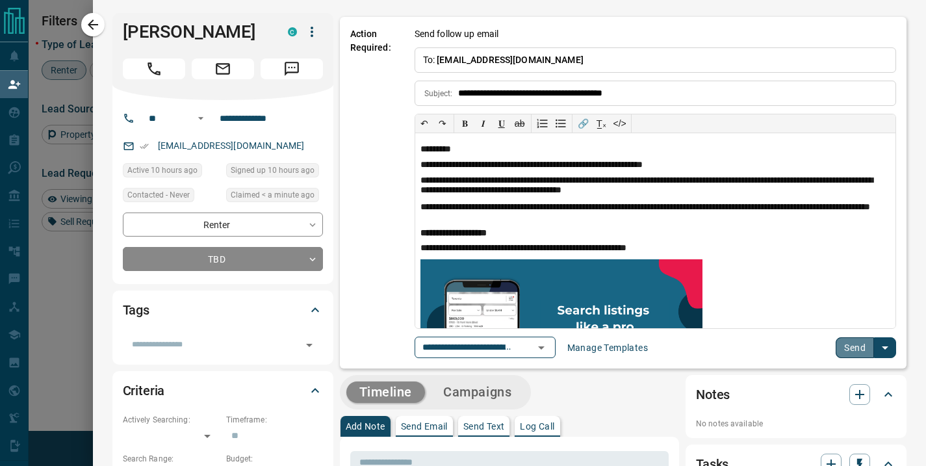
click at [845, 347] on button "Send" at bounding box center [854, 347] width 38 height 21
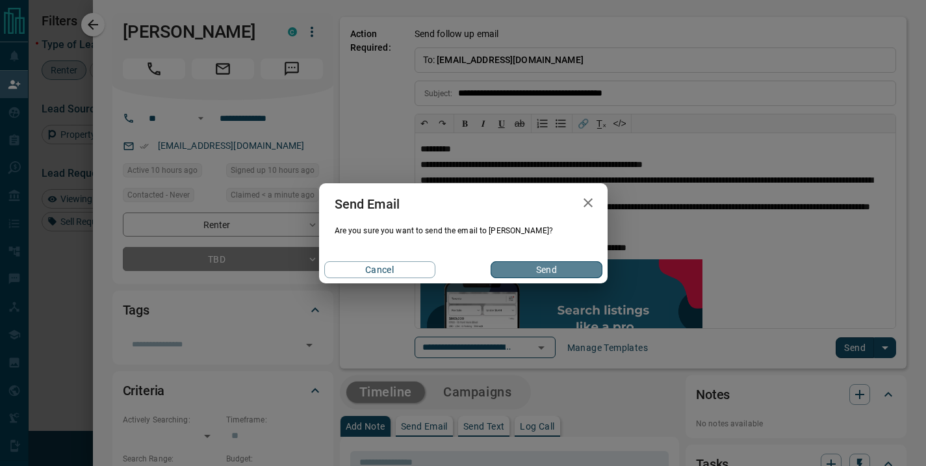
click at [533, 274] on button "Send" at bounding box center [545, 269] width 111 height 17
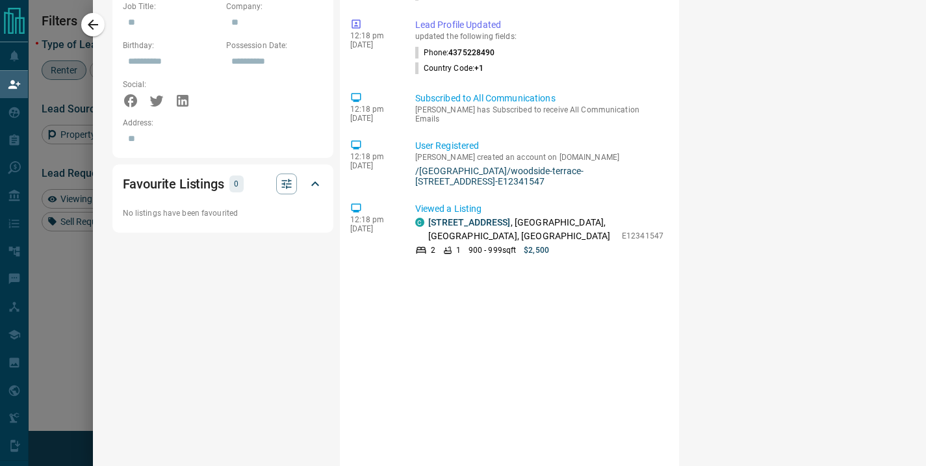
scroll to position [0, 0]
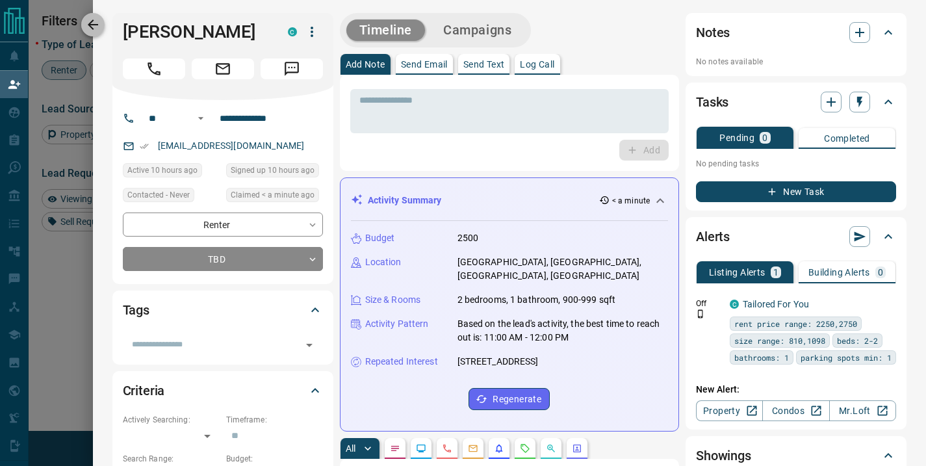
click at [95, 27] on icon "button" at bounding box center [93, 25] width 16 height 16
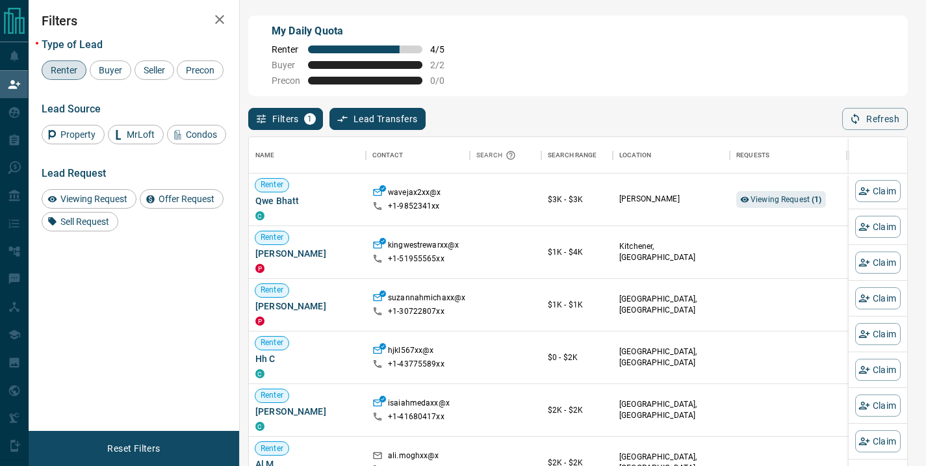
scroll to position [342, 648]
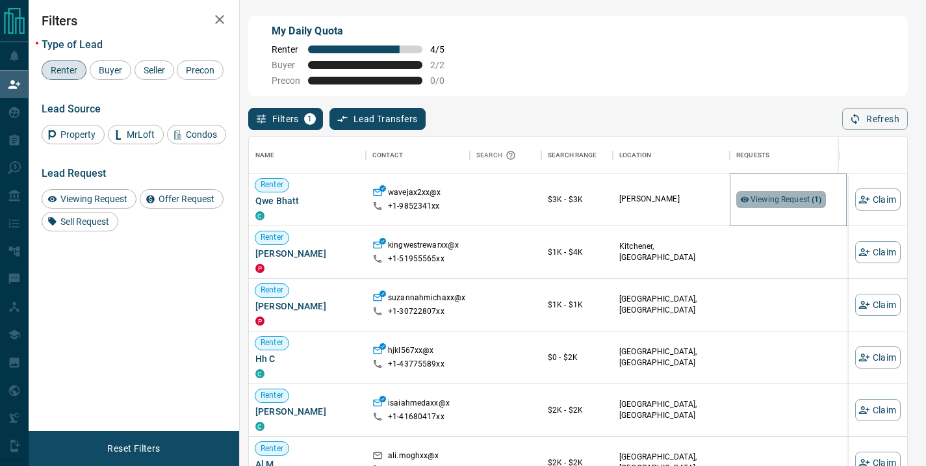
click at [767, 202] on span "Viewing Request ( 1 )" at bounding box center [785, 199] width 71 height 9
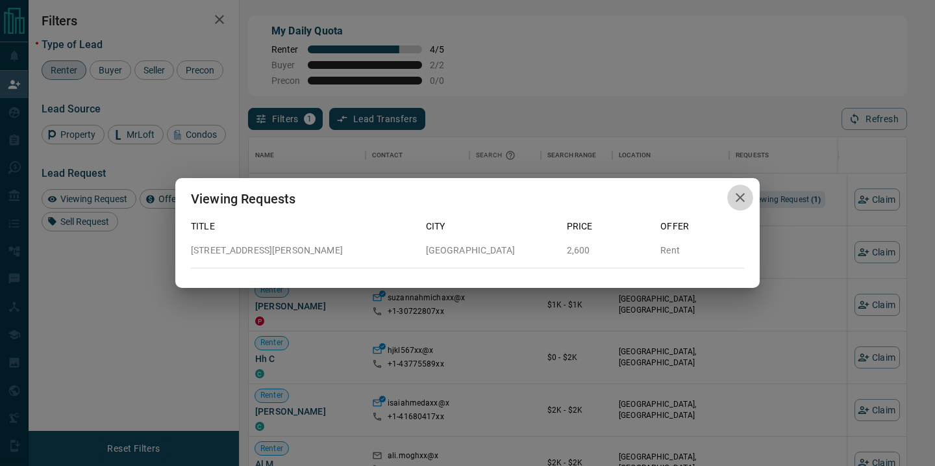
click at [737, 200] on icon "button" at bounding box center [740, 197] width 9 height 9
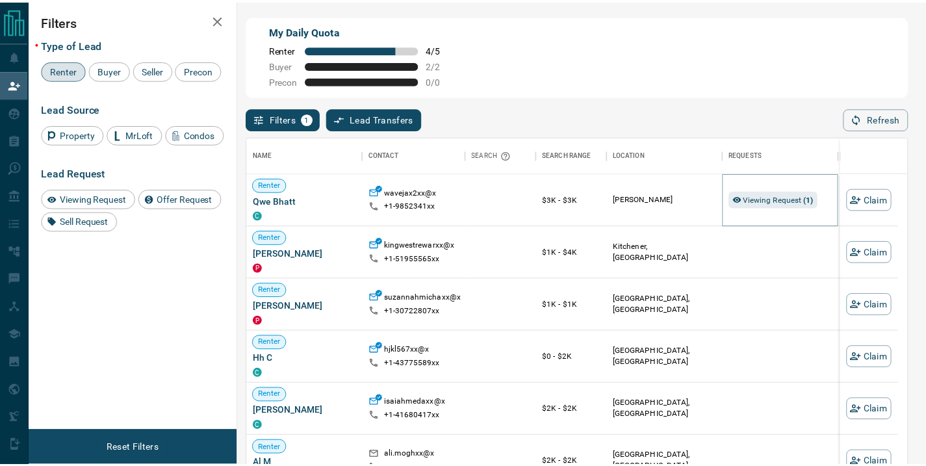
scroll to position [10, 10]
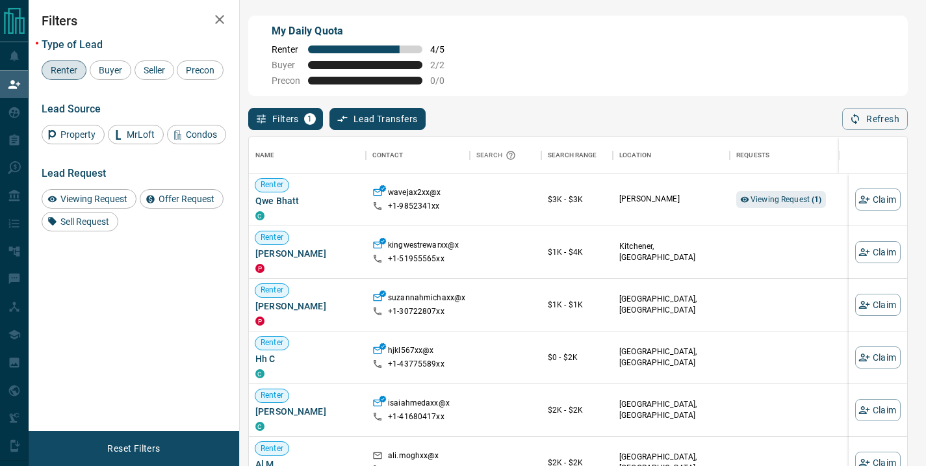
click at [529, 79] on div "My Daily Quota Renter 4 / 5 Buyer 2 / 2 Precon 0 / 0" at bounding box center [577, 56] width 659 height 81
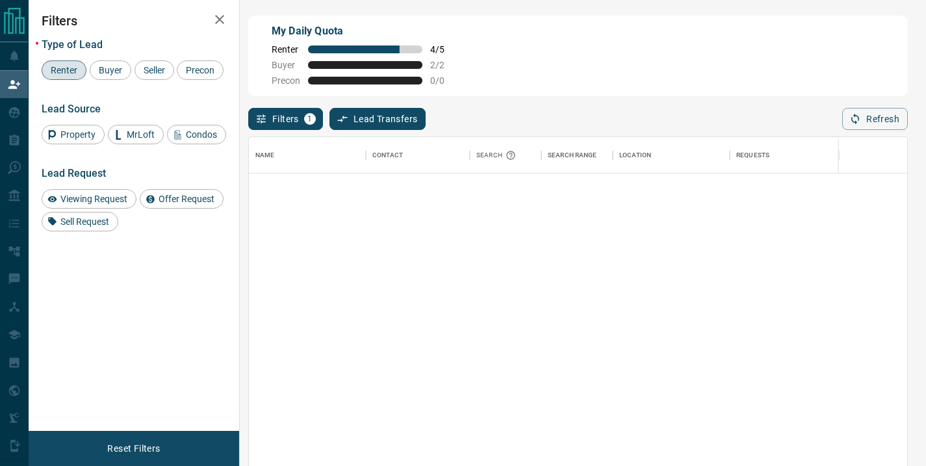
scroll to position [0, 0]
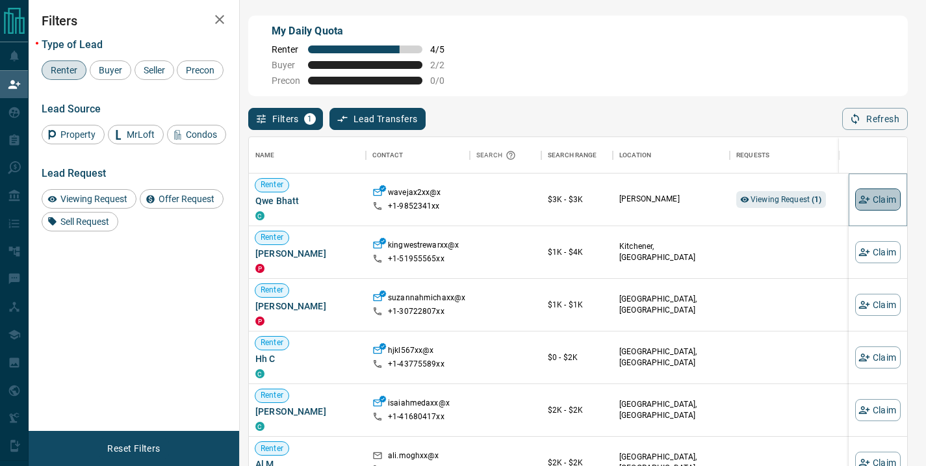
click at [868, 203] on button "Claim" at bounding box center [877, 199] width 45 height 22
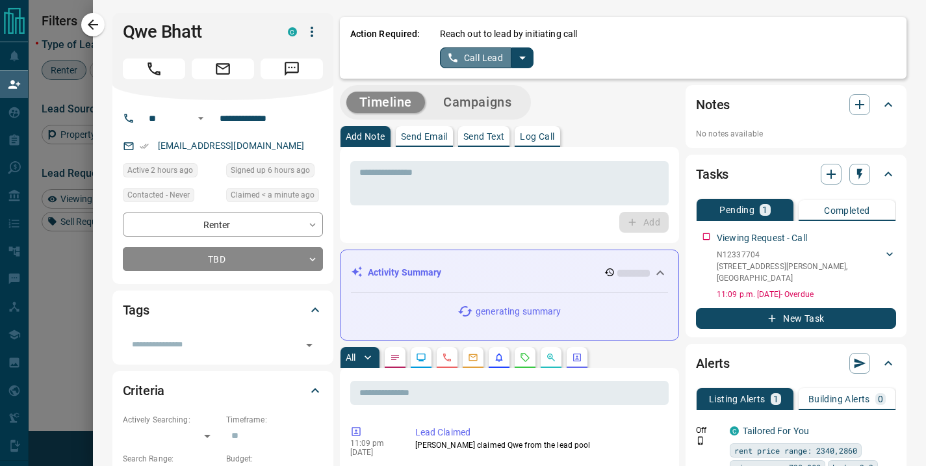
click at [485, 57] on button "Call Lead" at bounding box center [476, 57] width 72 height 21
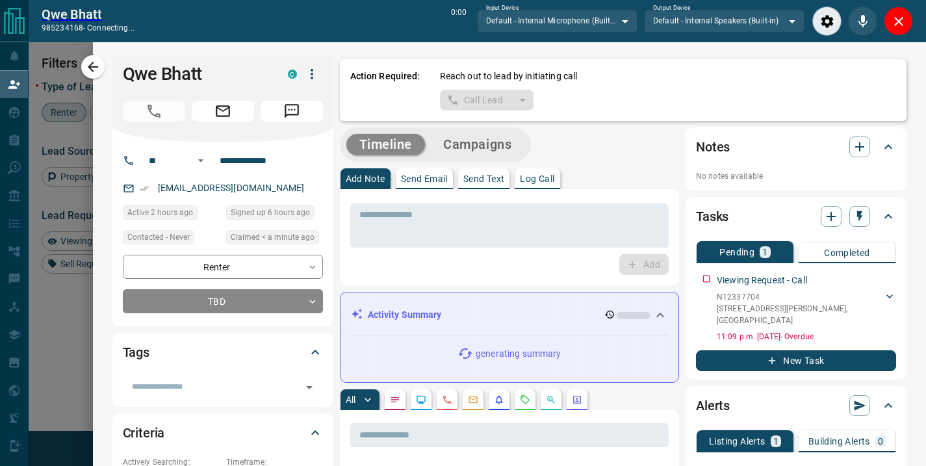
scroll to position [309, 648]
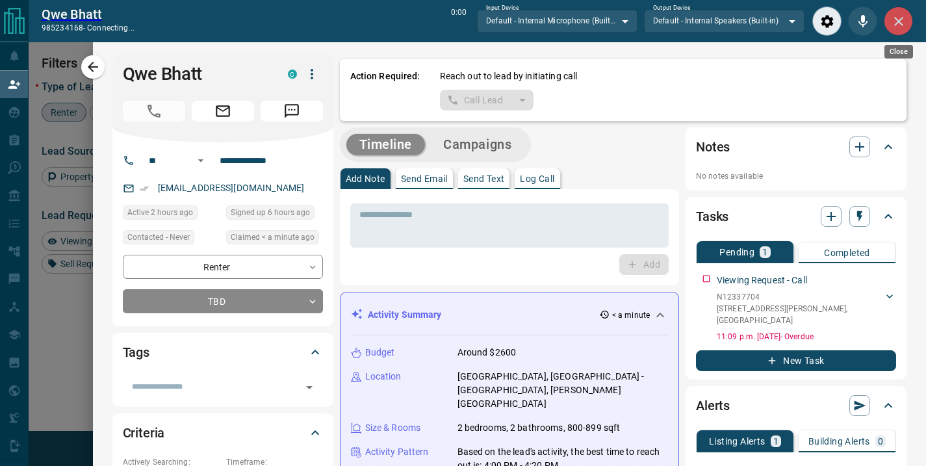
click at [894, 26] on icon "Close" at bounding box center [899, 22] width 16 height 16
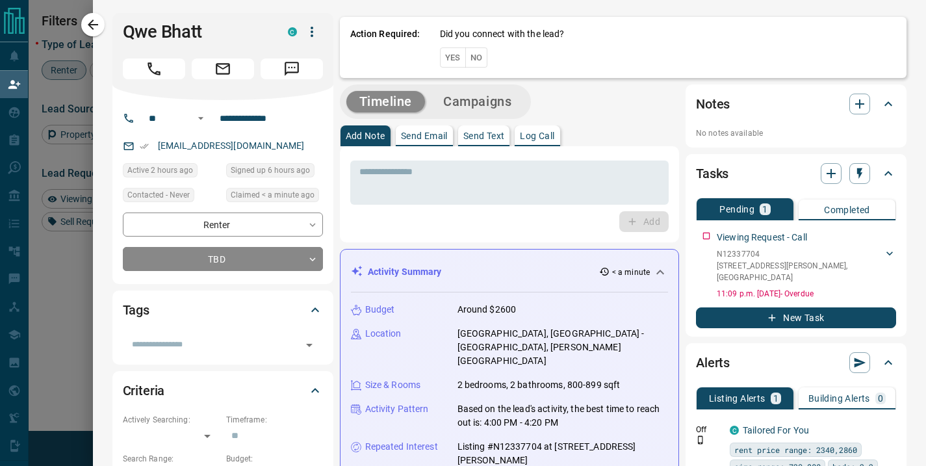
scroll to position [342, 648]
click at [466, 62] on button "No" at bounding box center [476, 57] width 23 height 20
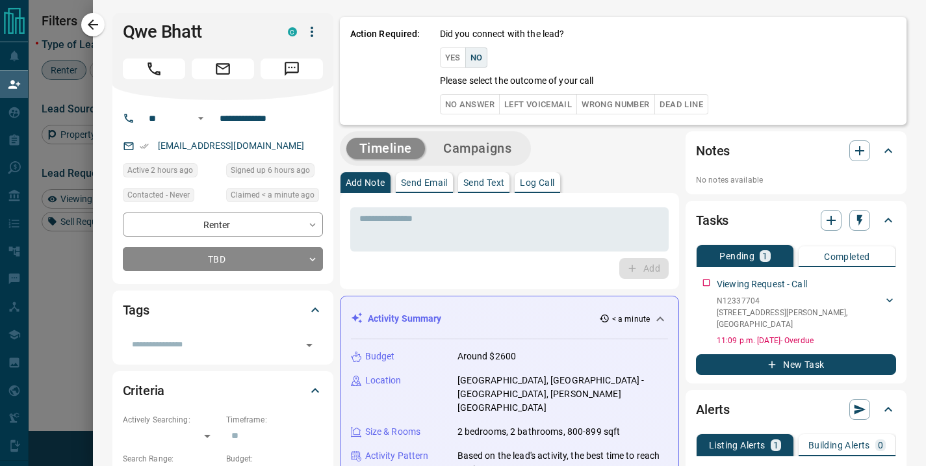
click at [605, 105] on button "Wrong Number" at bounding box center [615, 104] width 78 height 20
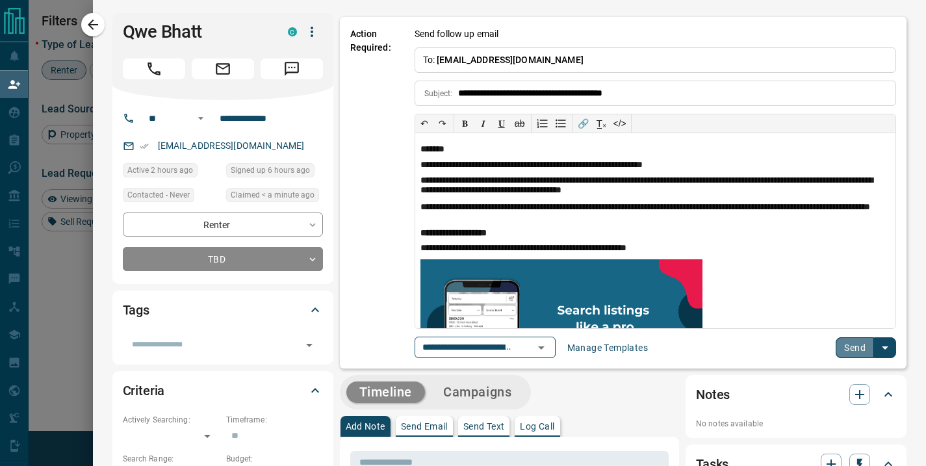
click at [847, 344] on button "Send" at bounding box center [854, 347] width 38 height 21
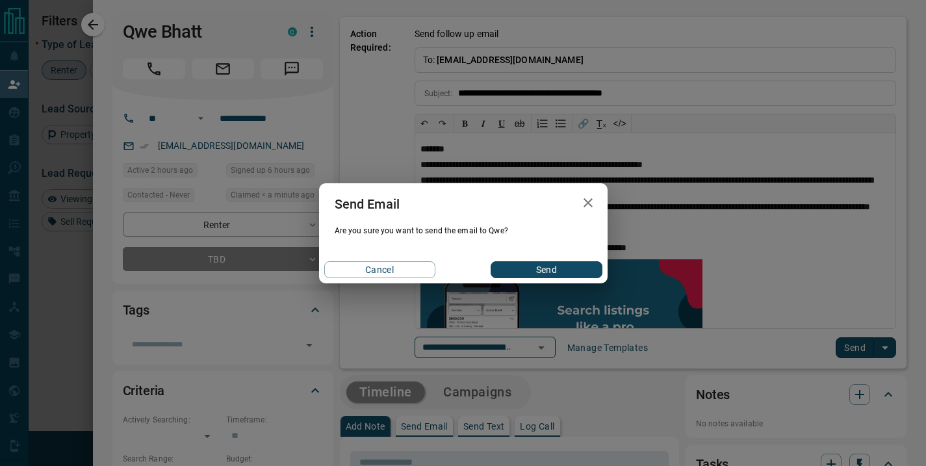
click at [547, 272] on button "Send" at bounding box center [545, 269] width 111 height 17
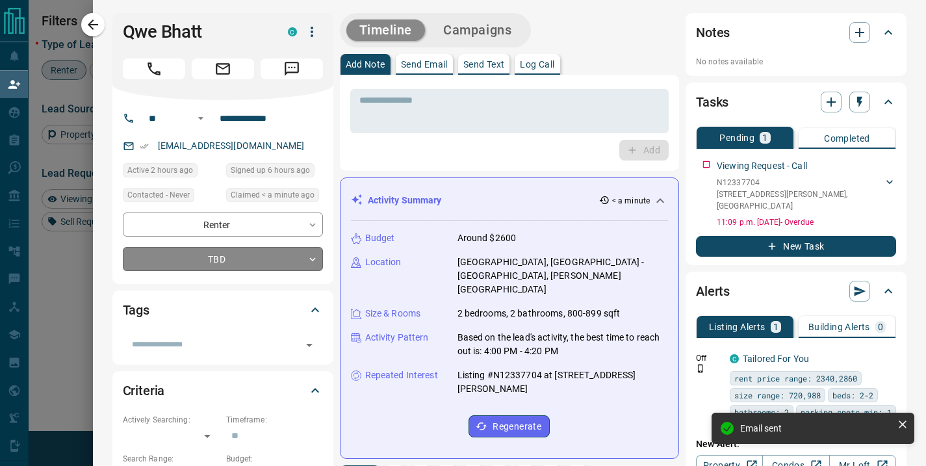
click at [294, 255] on body "Lead Transfers Claim Leads My Leads Tasks Opportunities Deals Campaigns Automat…" at bounding box center [463, 199] width 926 height 399
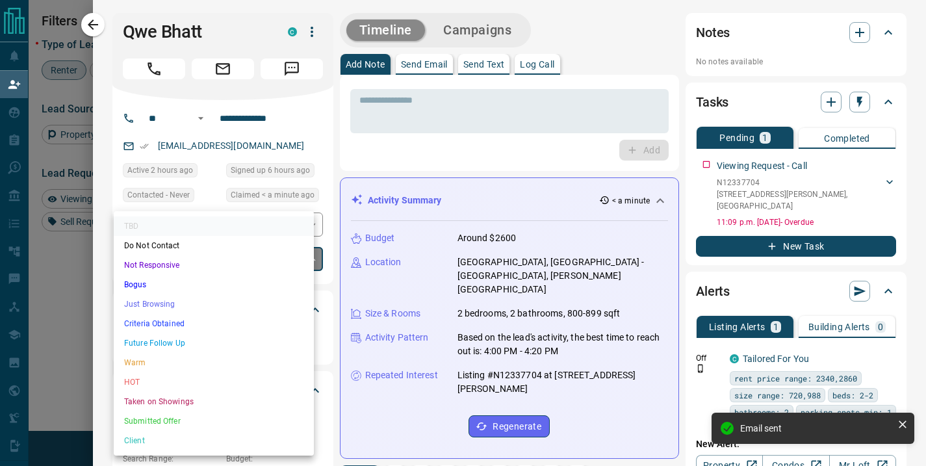
click at [424, 165] on div at bounding box center [463, 233] width 926 height 466
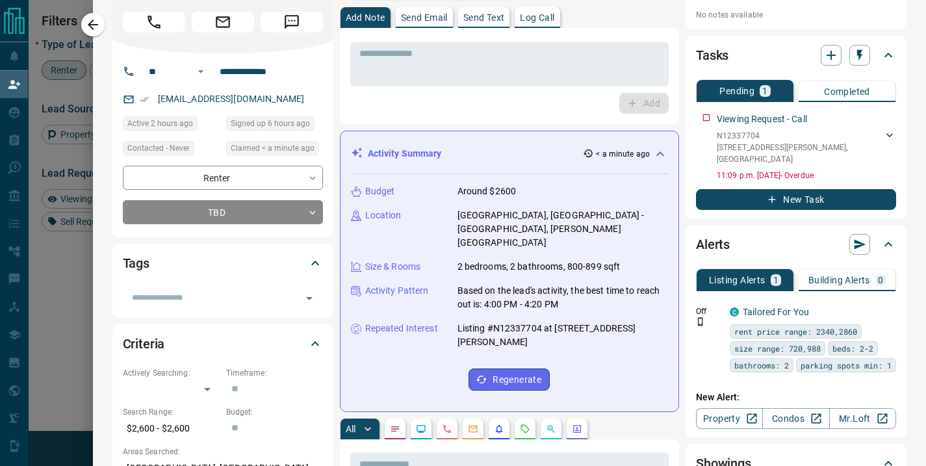
scroll to position [0, 0]
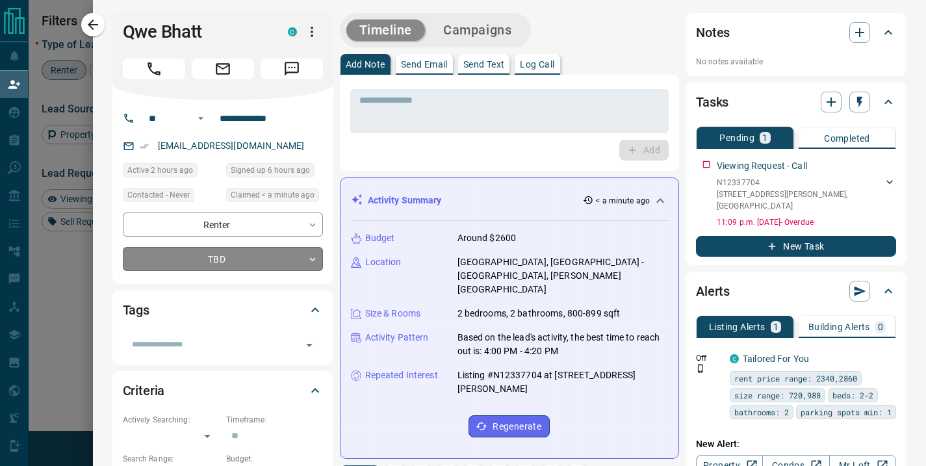
click at [226, 261] on body "Lead Transfers Claim Leads My Leads Tasks Opportunities Deals Campaigns Automat…" at bounding box center [463, 199] width 926 height 399
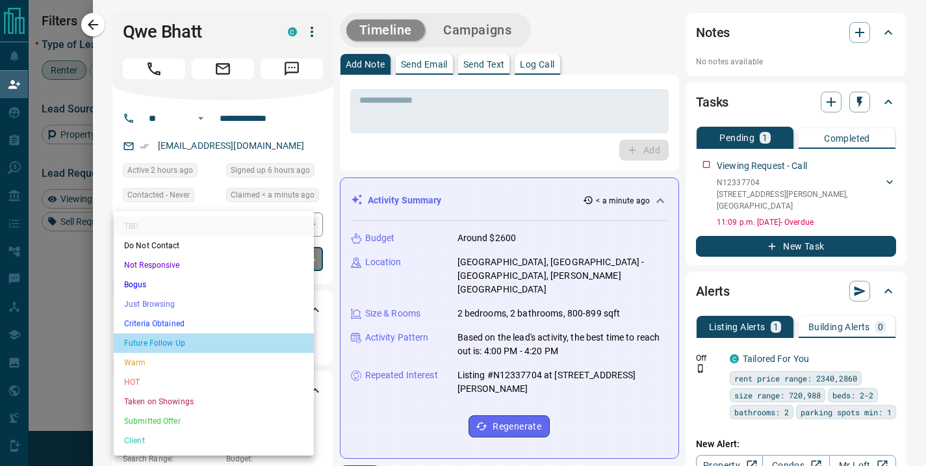
click at [175, 349] on li "Future Follow Up" at bounding box center [214, 342] width 200 height 19
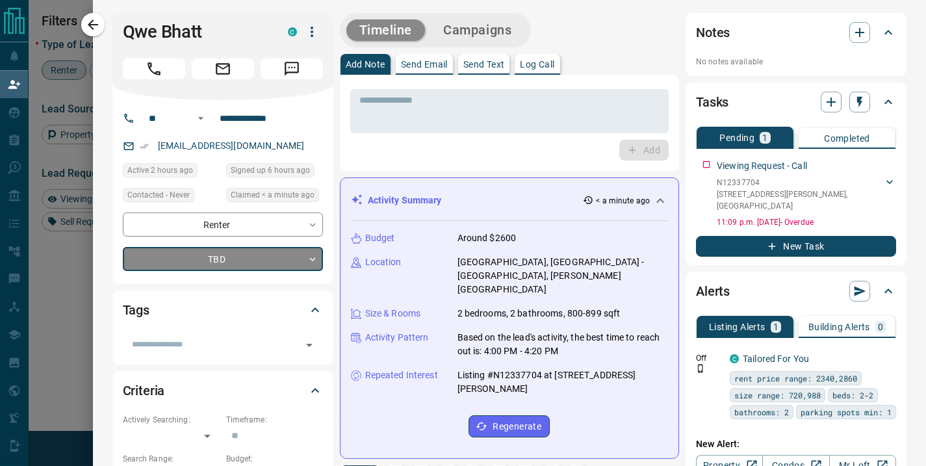
type input "*"
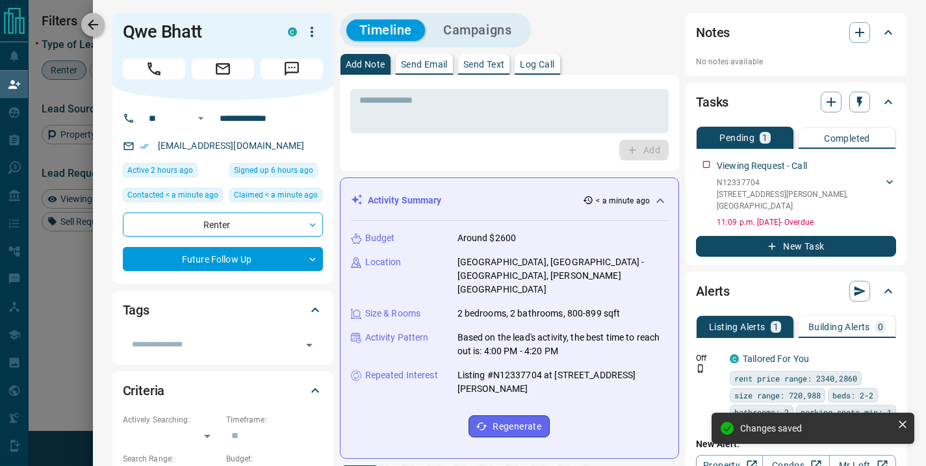
click at [93, 24] on icon "button" at bounding box center [93, 24] width 10 height 10
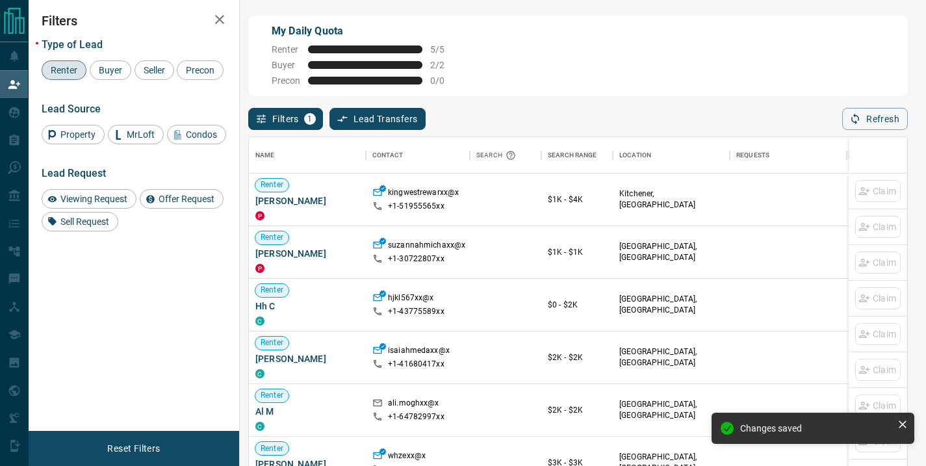
scroll to position [342, 648]
